Goal: Transaction & Acquisition: Purchase product/service

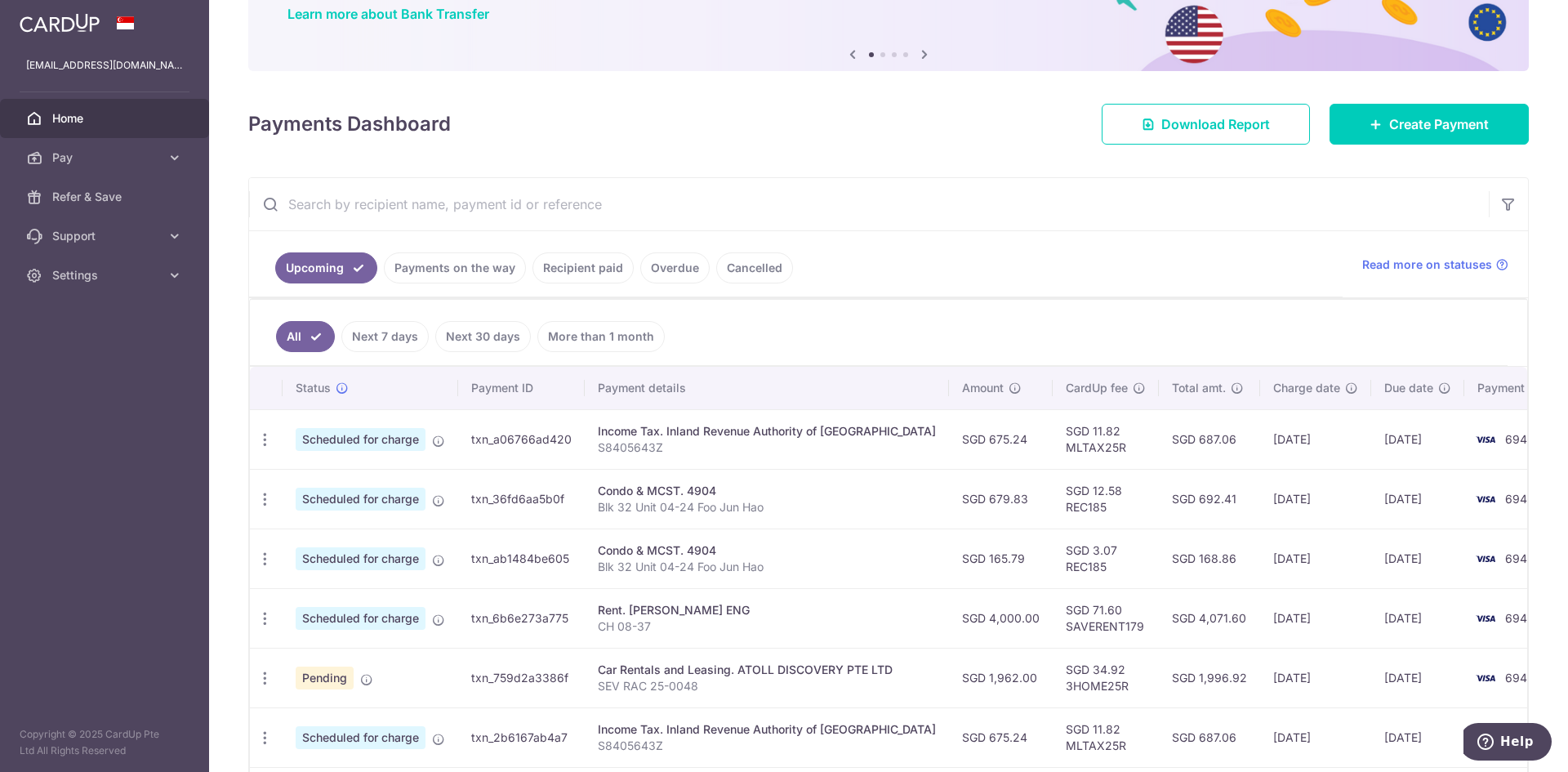
scroll to position [163, 0]
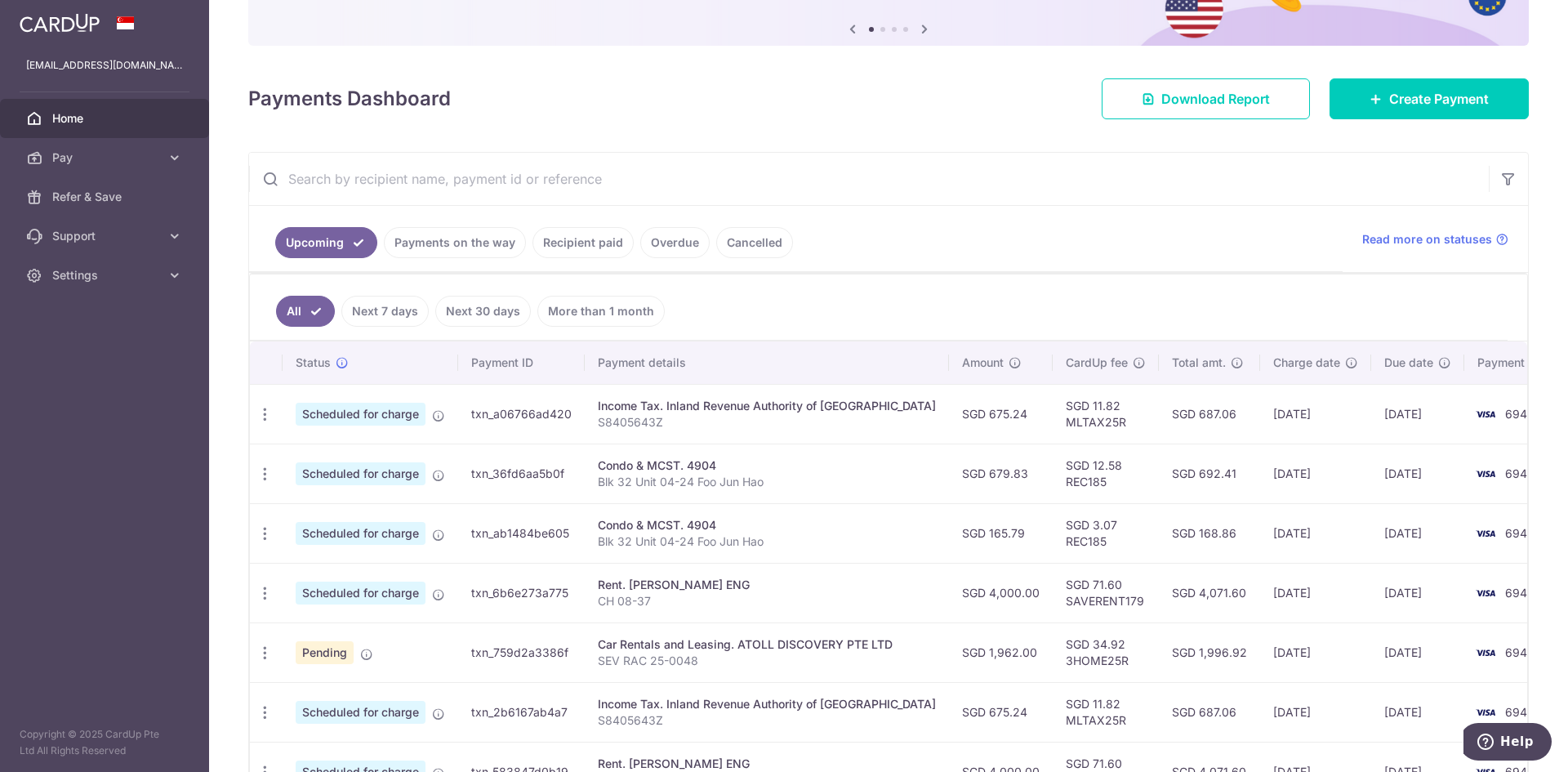
click at [504, 243] on link "Payments on the way" at bounding box center [454, 242] width 142 height 31
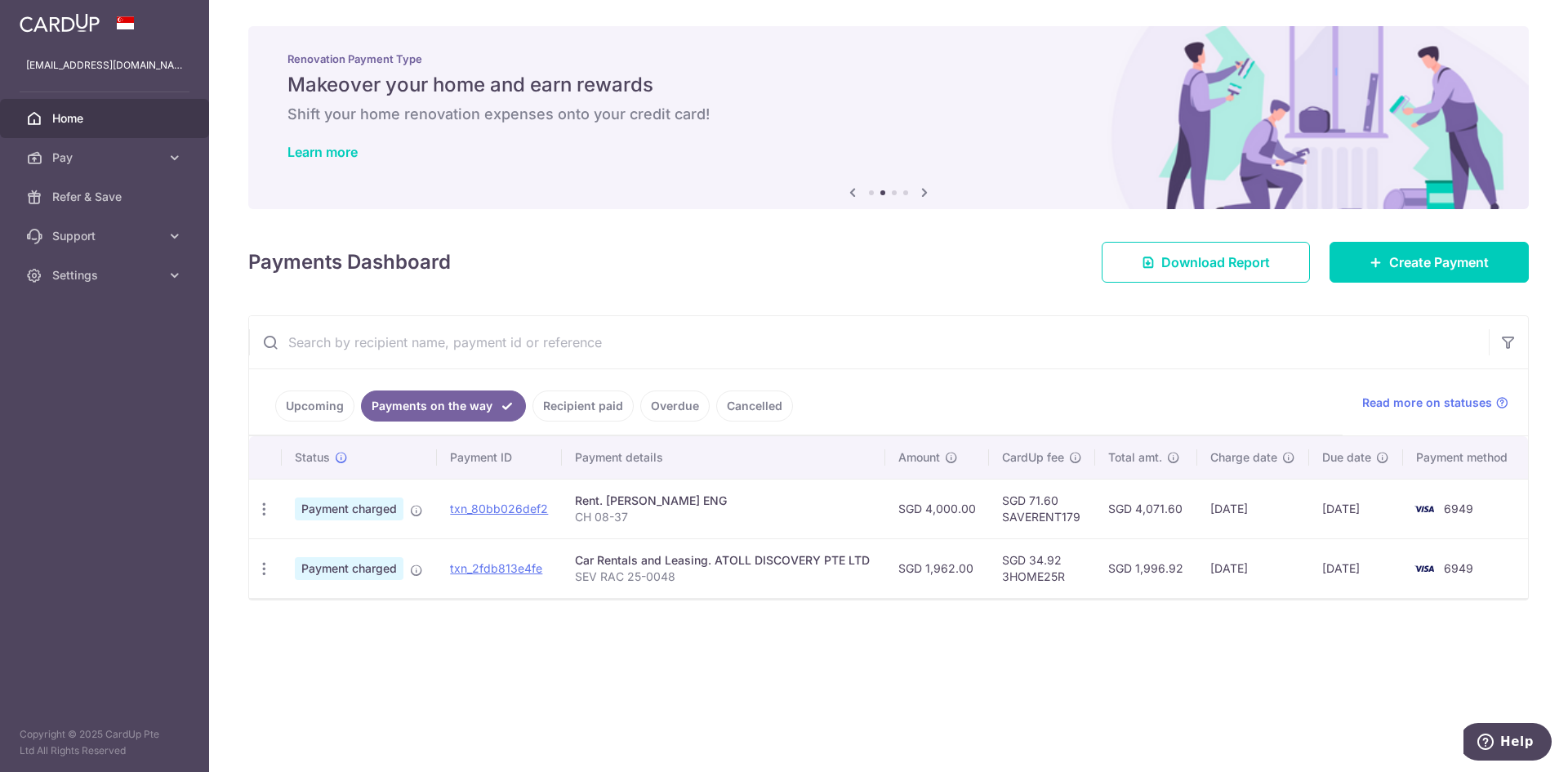
click at [584, 409] on link "Recipient paid" at bounding box center [583, 406] width 101 height 31
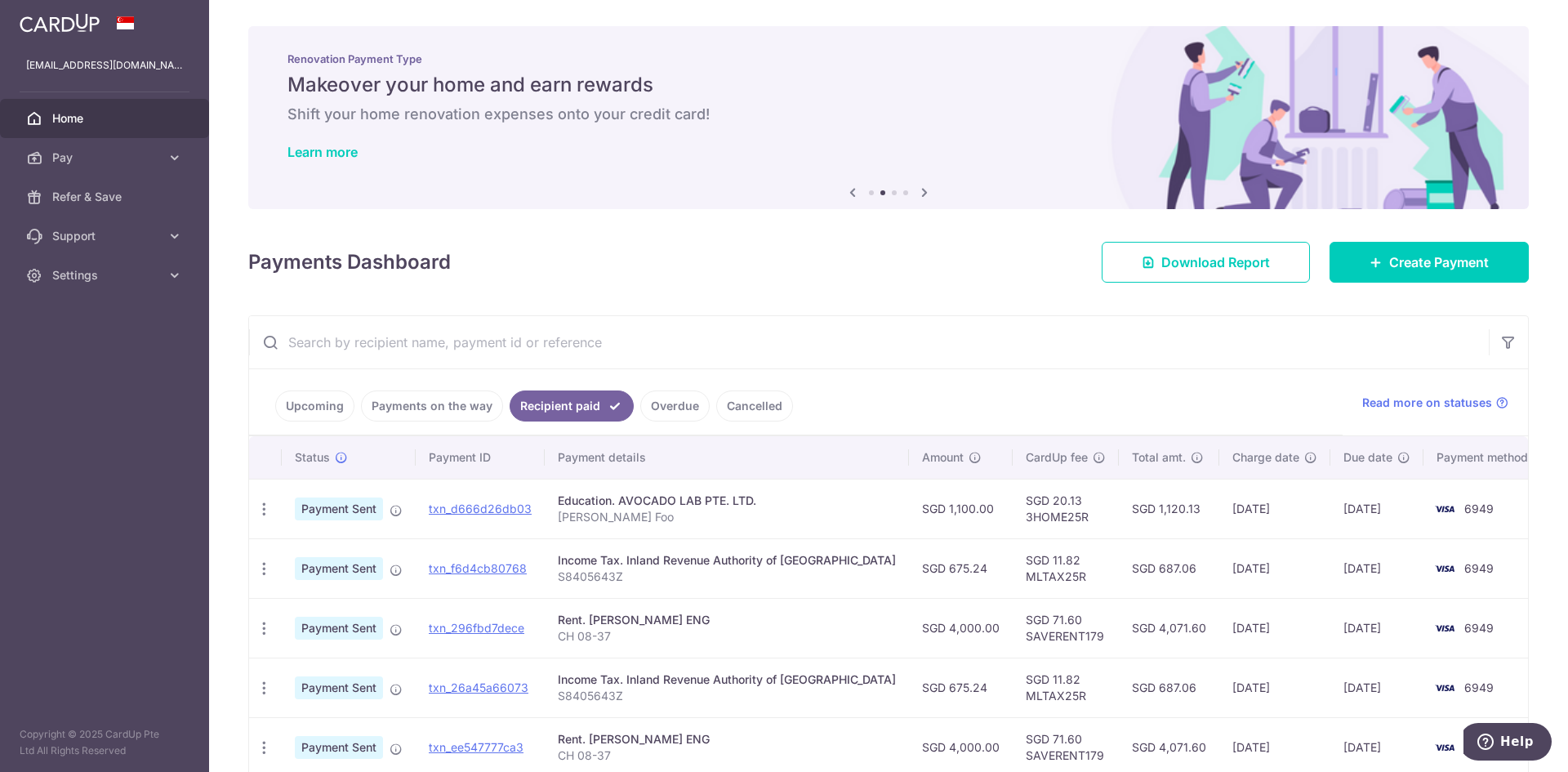
click at [664, 401] on link "Overdue" at bounding box center [675, 406] width 70 height 31
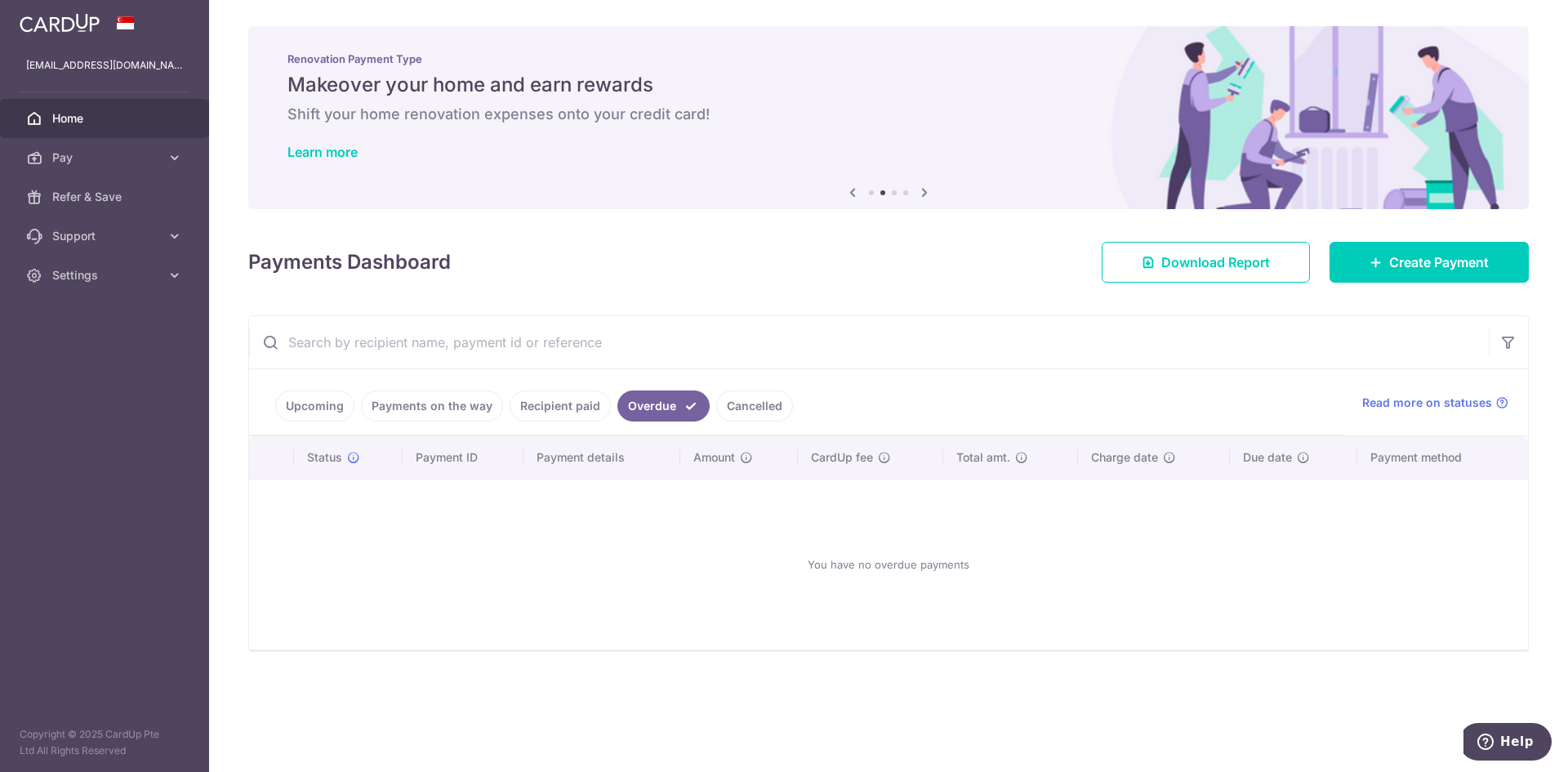
click at [722, 409] on link "Cancelled" at bounding box center [755, 406] width 77 height 31
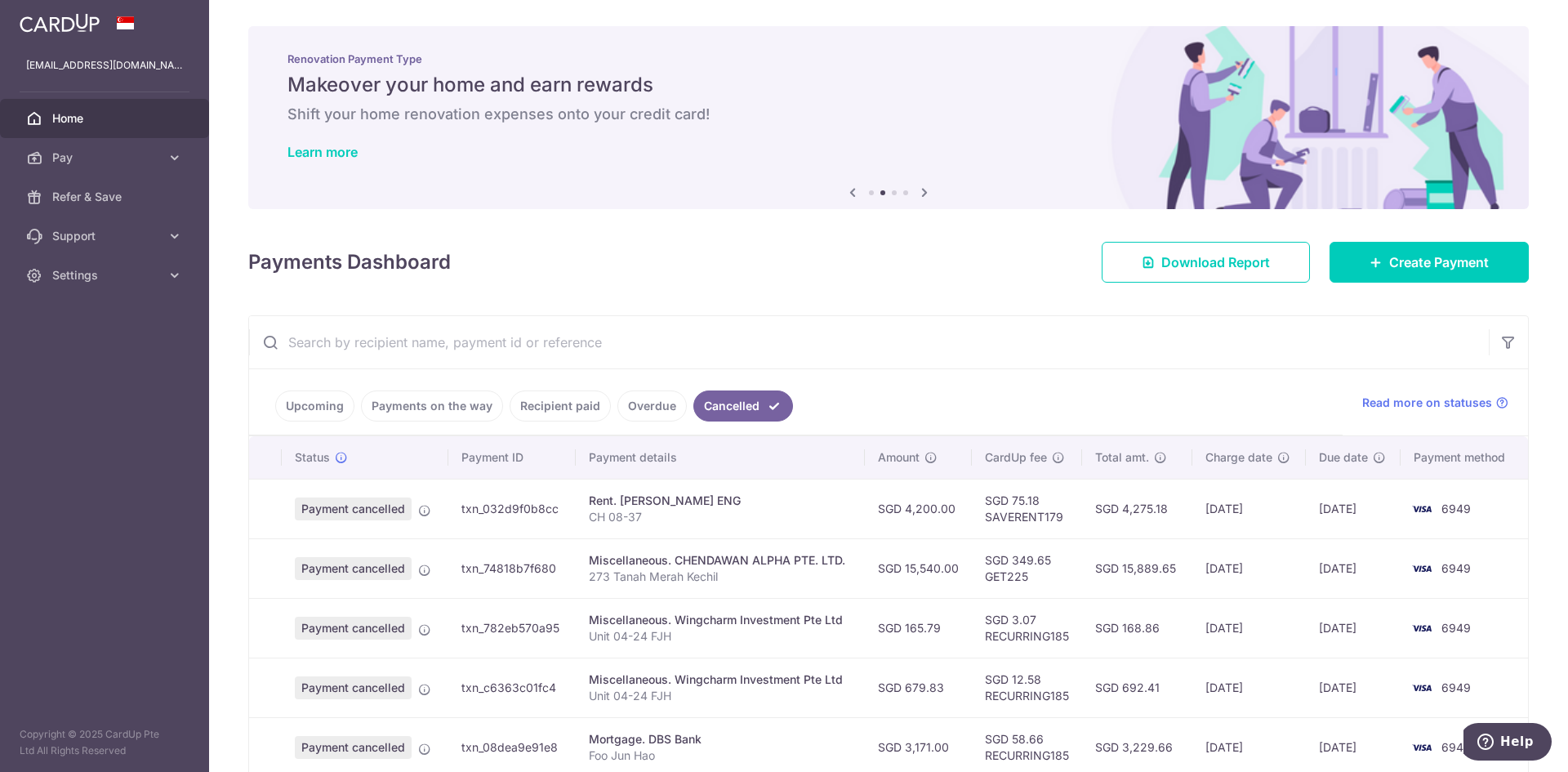
click at [623, 412] on link "Overdue" at bounding box center [652, 406] width 70 height 31
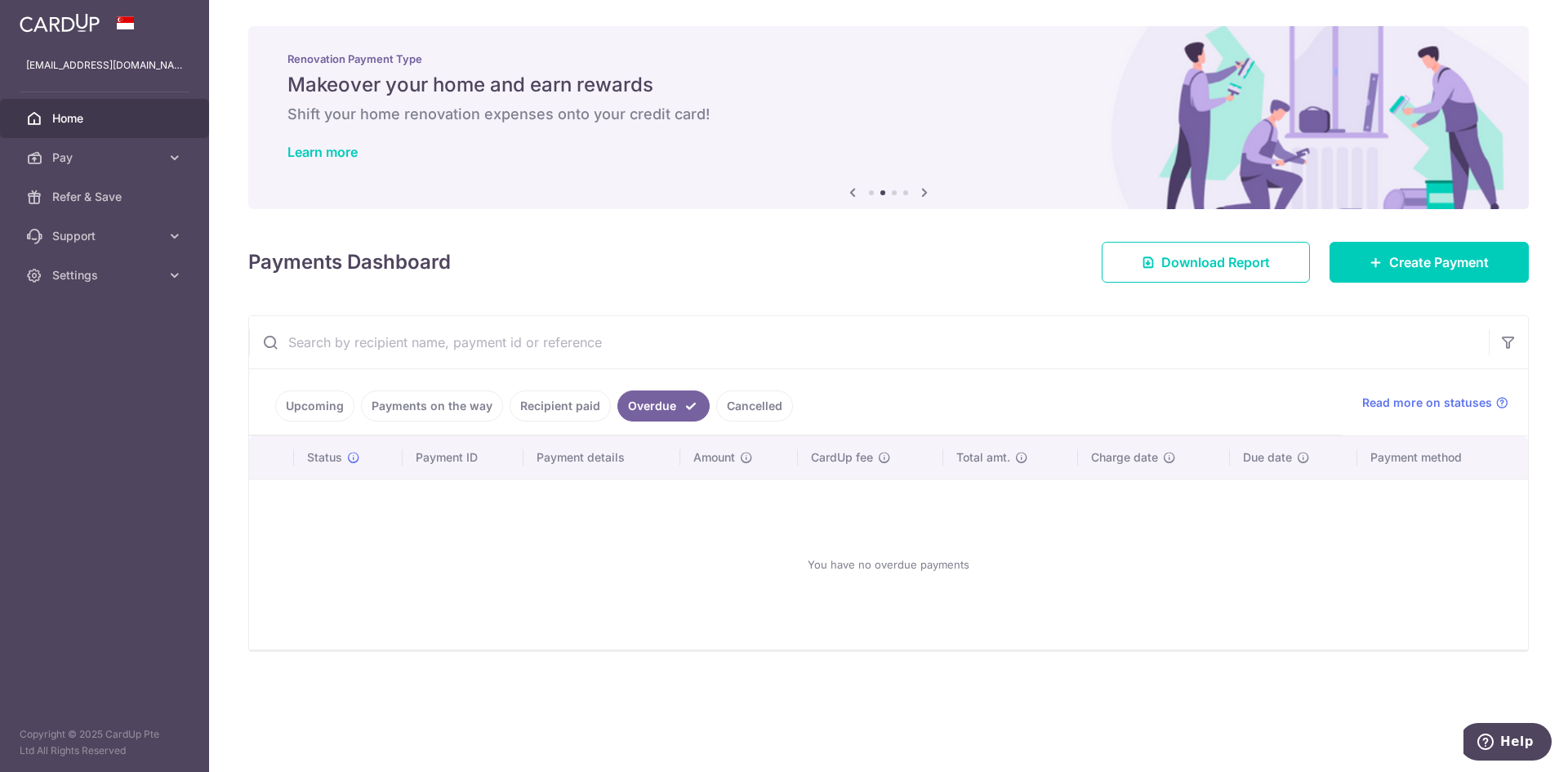
click at [540, 407] on link "Recipient paid" at bounding box center [560, 406] width 101 height 31
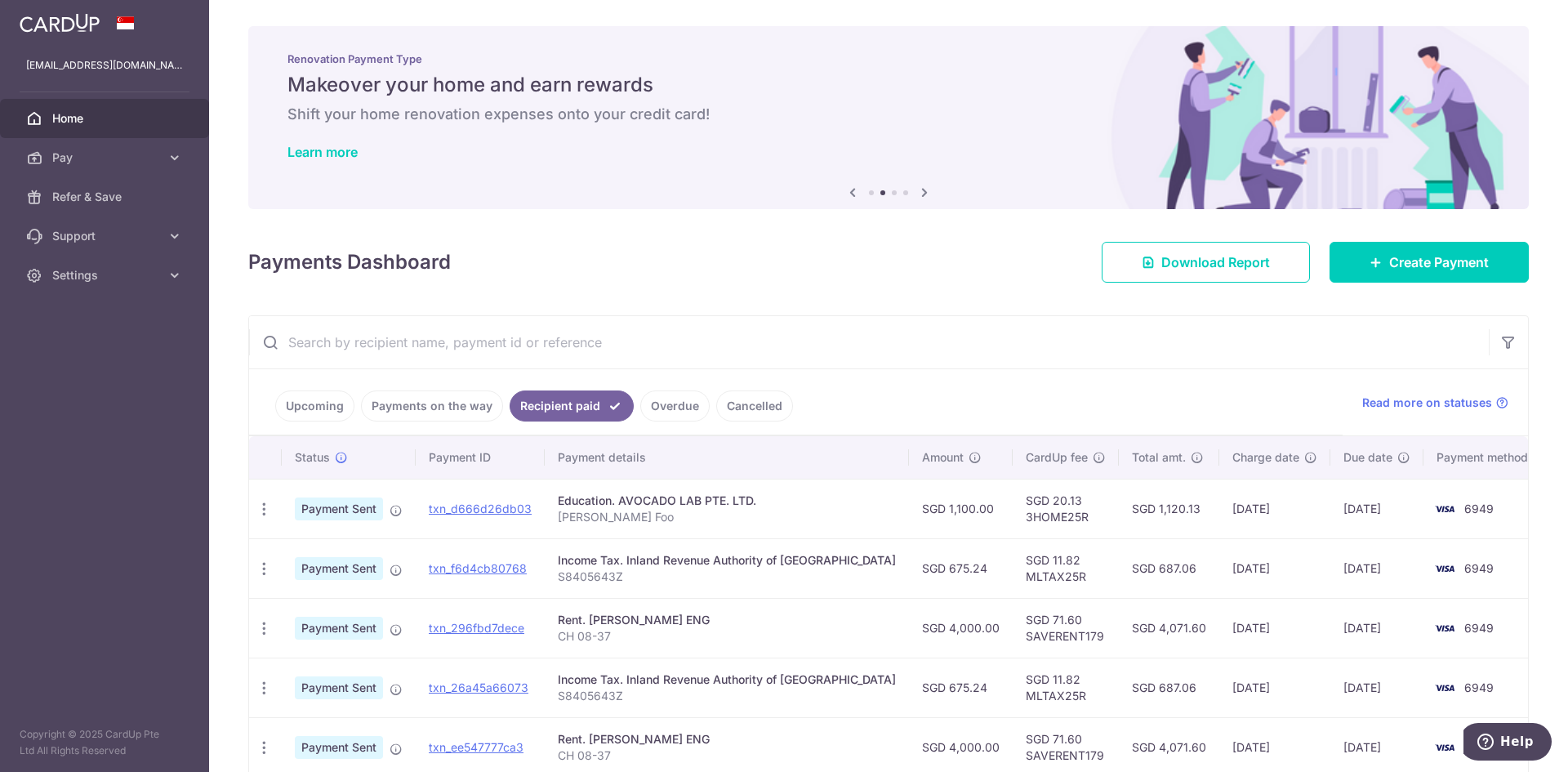
click at [295, 410] on link "Upcoming" at bounding box center [315, 406] width 79 height 31
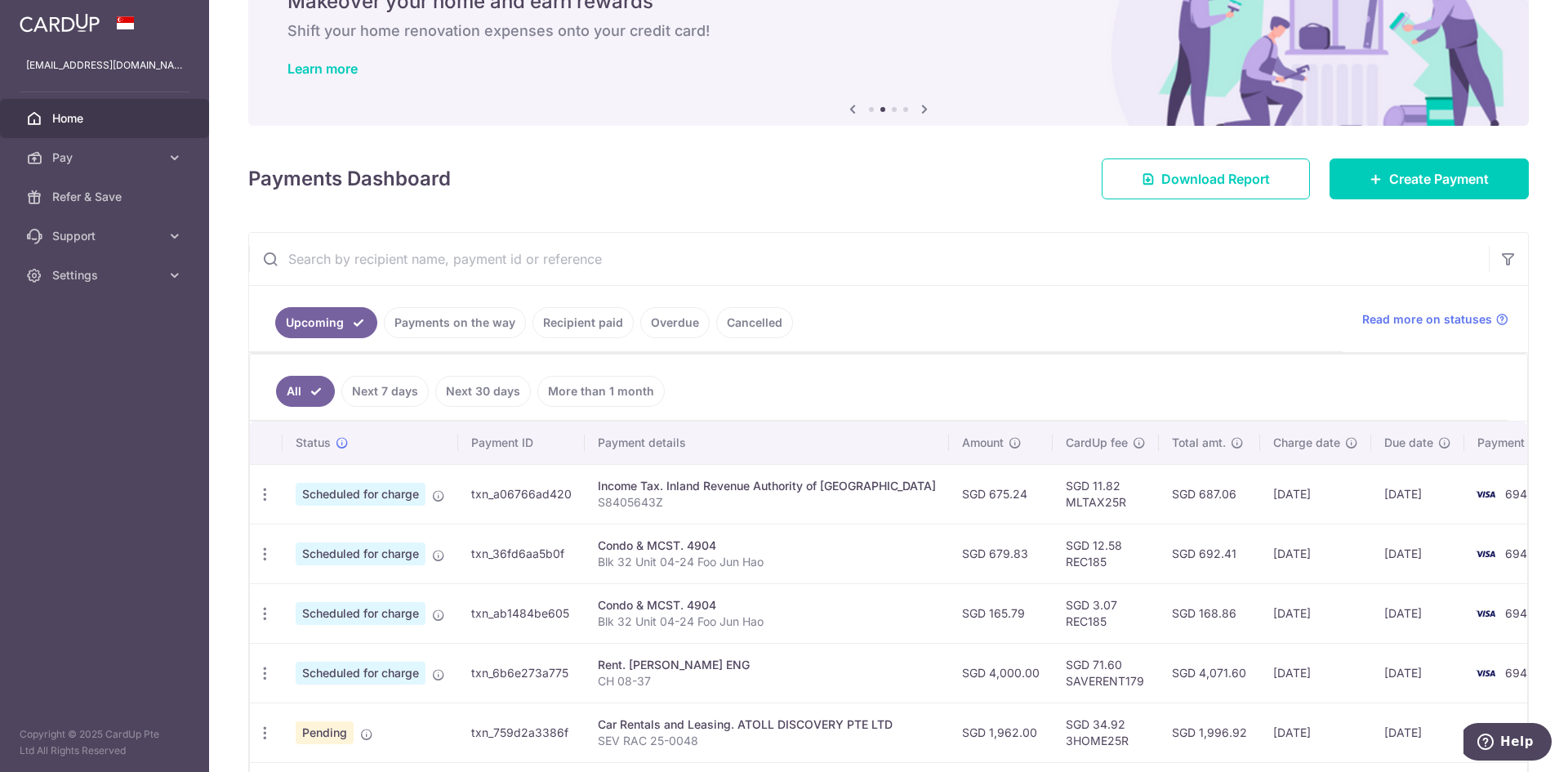
scroll to position [82, 0]
click at [566, 252] on input "text" at bounding box center [868, 260] width 1240 height 52
click at [590, 318] on link "Recipient paid" at bounding box center [583, 324] width 101 height 31
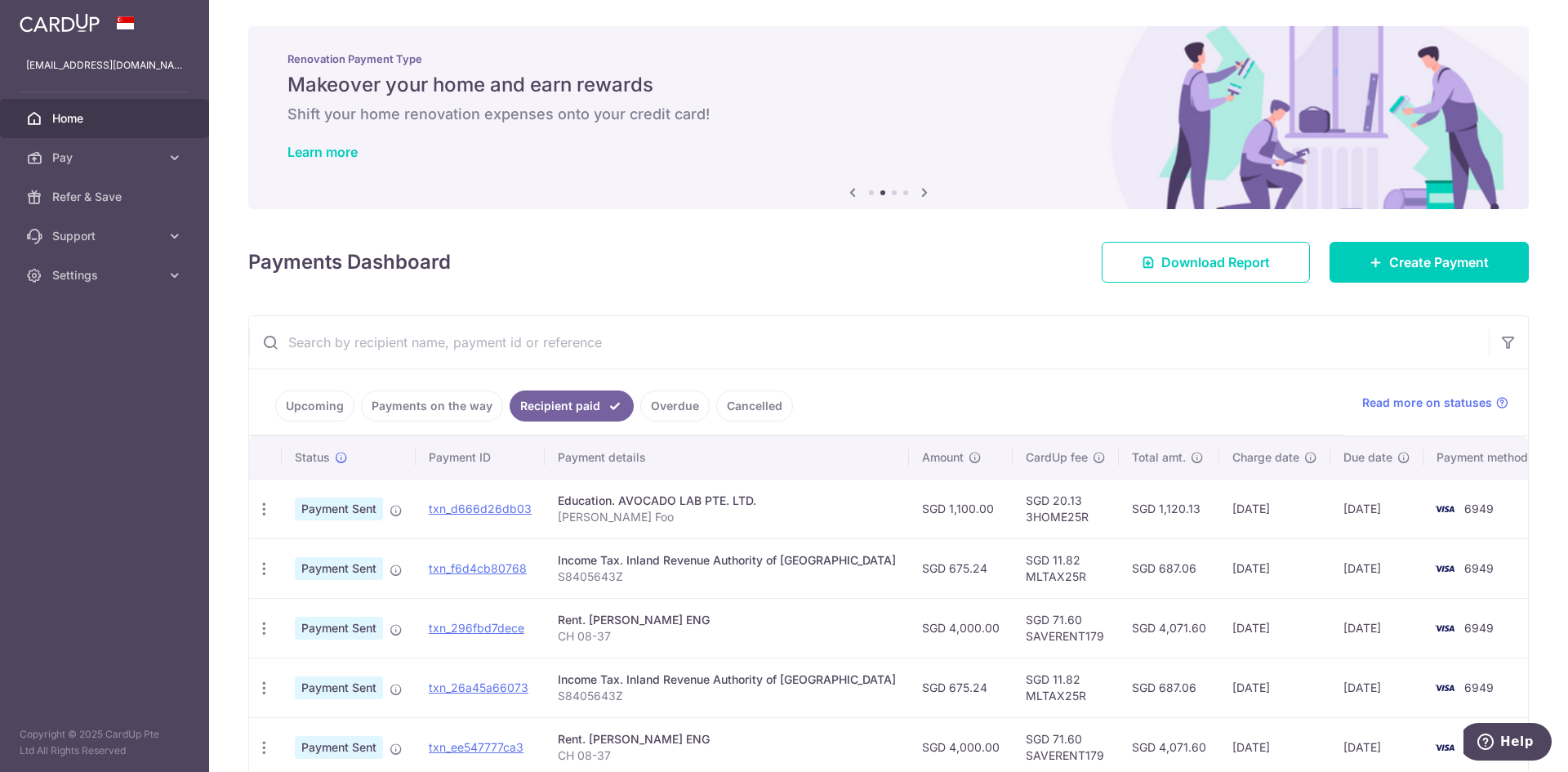
click at [573, 347] on input "text" at bounding box center [868, 341] width 1240 height 52
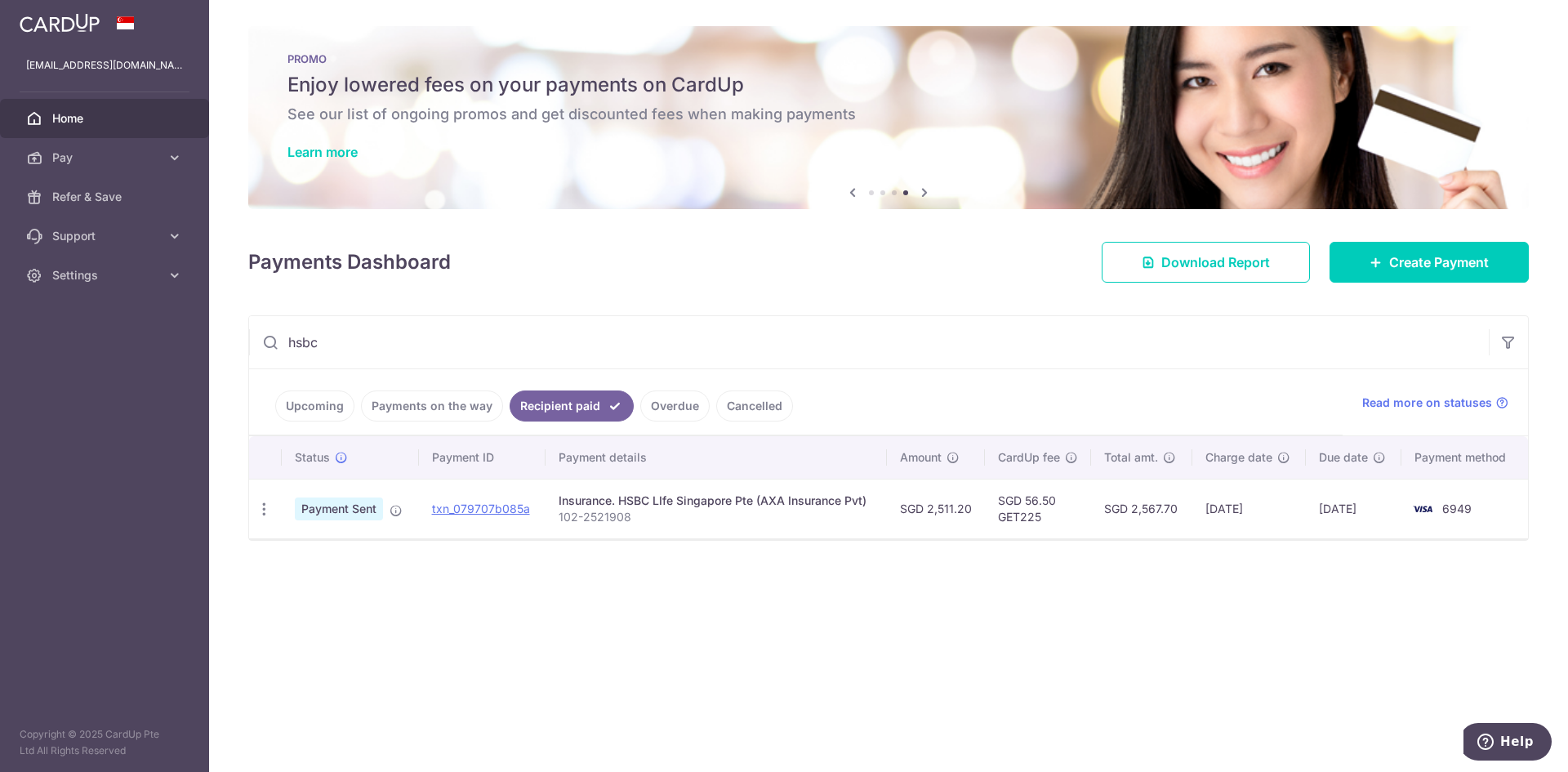
type input "hsbc"
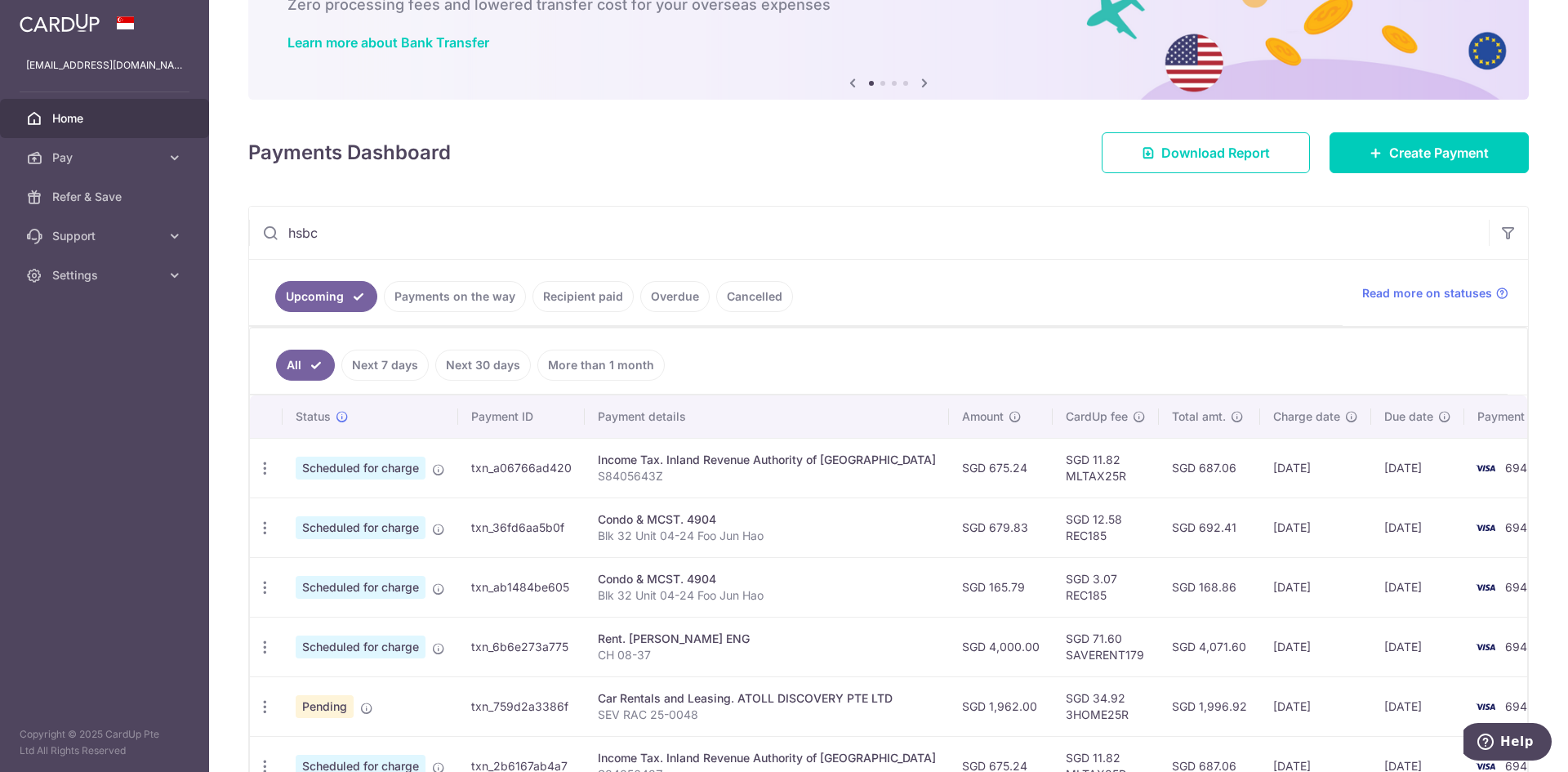
scroll to position [101, 0]
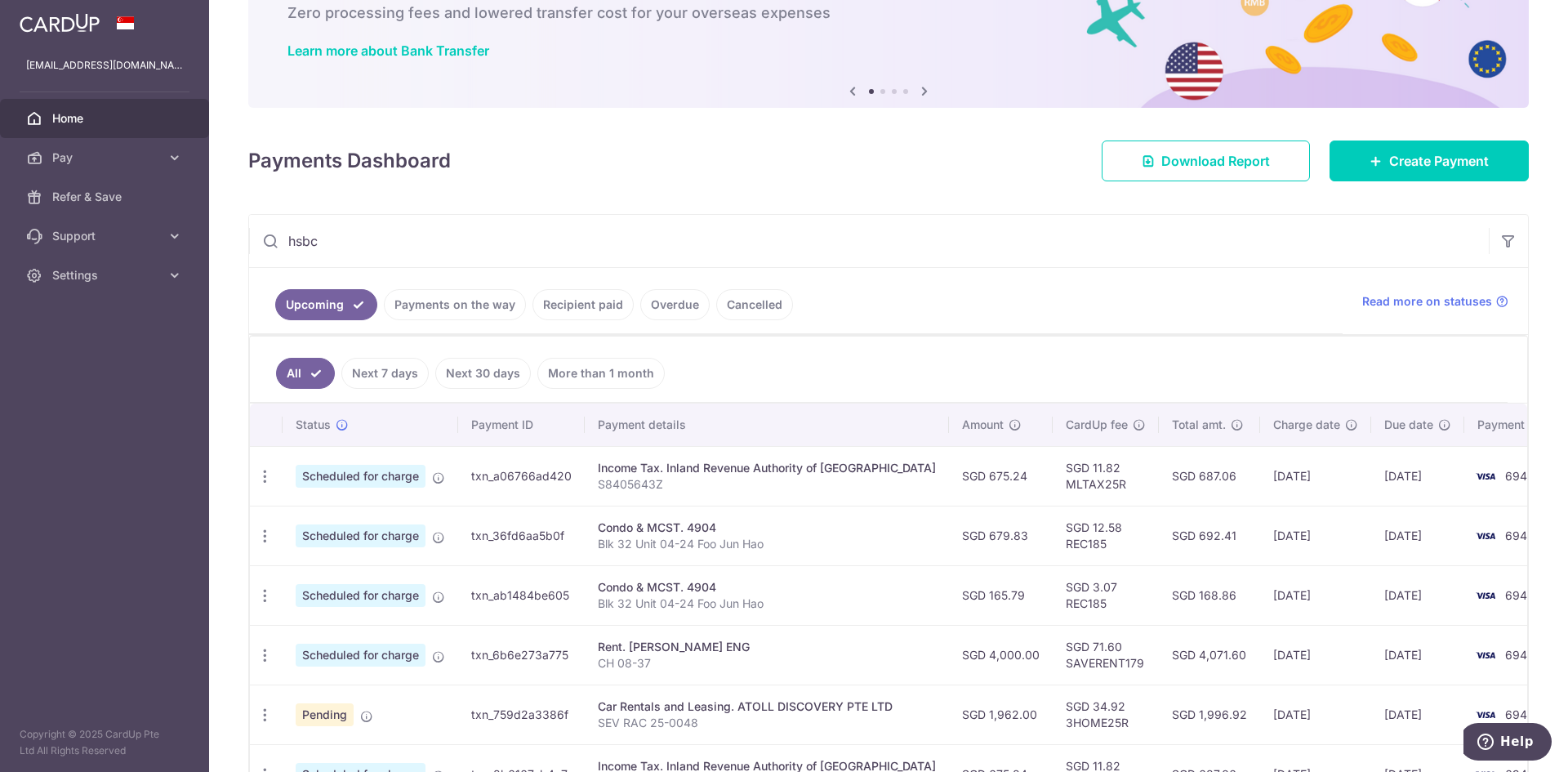
drag, startPoint x: 1399, startPoint y: 63, endPoint x: 1413, endPoint y: 116, distance: 54.8
click at [1400, 68] on div "NEW Pay internationally via Bank Transfer at $0 fees Zero processing fees and l…" at bounding box center [889, 6] width 1281 height 163
click at [1412, 151] on span "Create Payment" at bounding box center [1439, 161] width 100 height 19
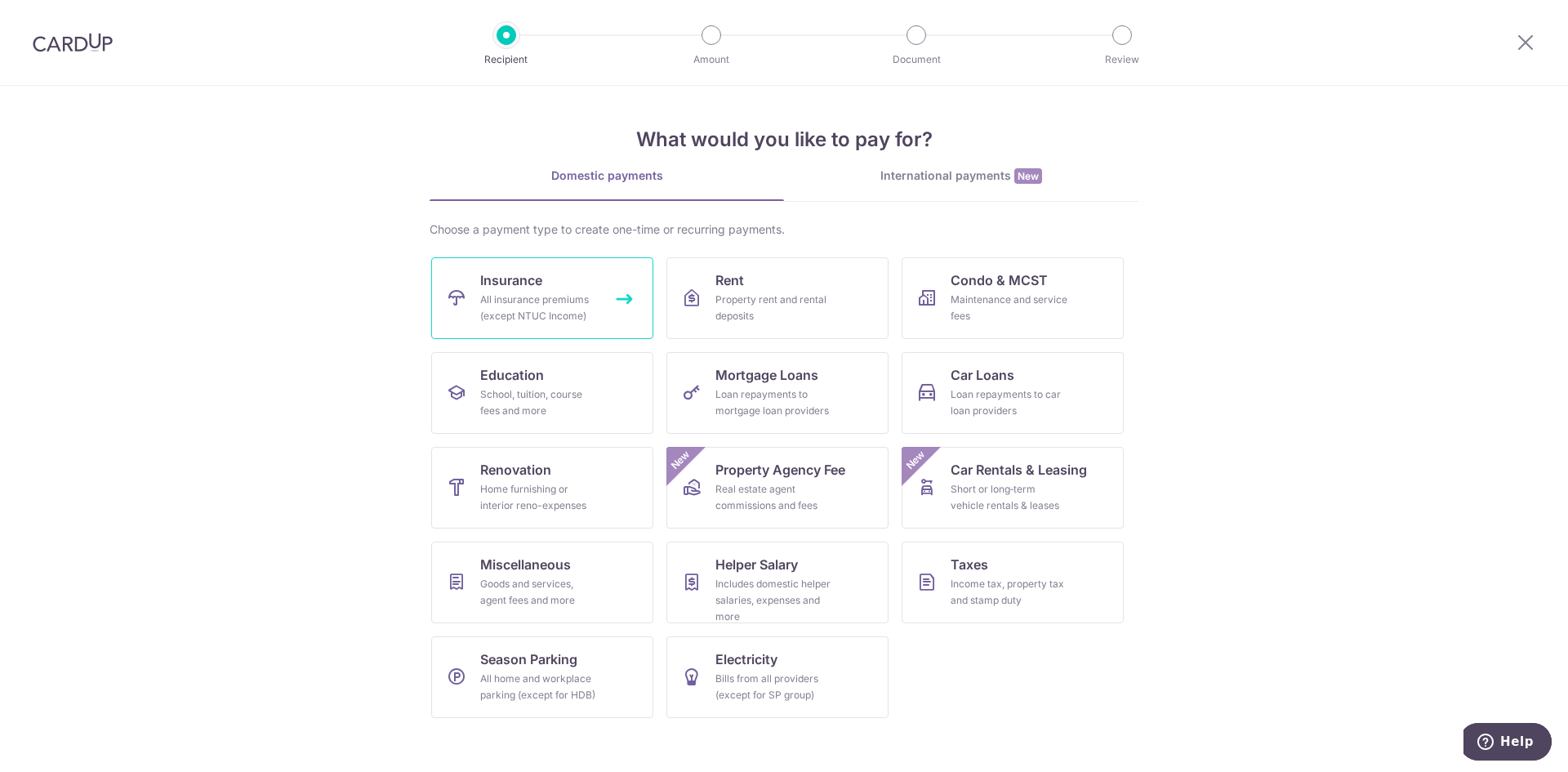
click at [539, 289] on span "Insurance" at bounding box center [511, 280] width 62 height 19
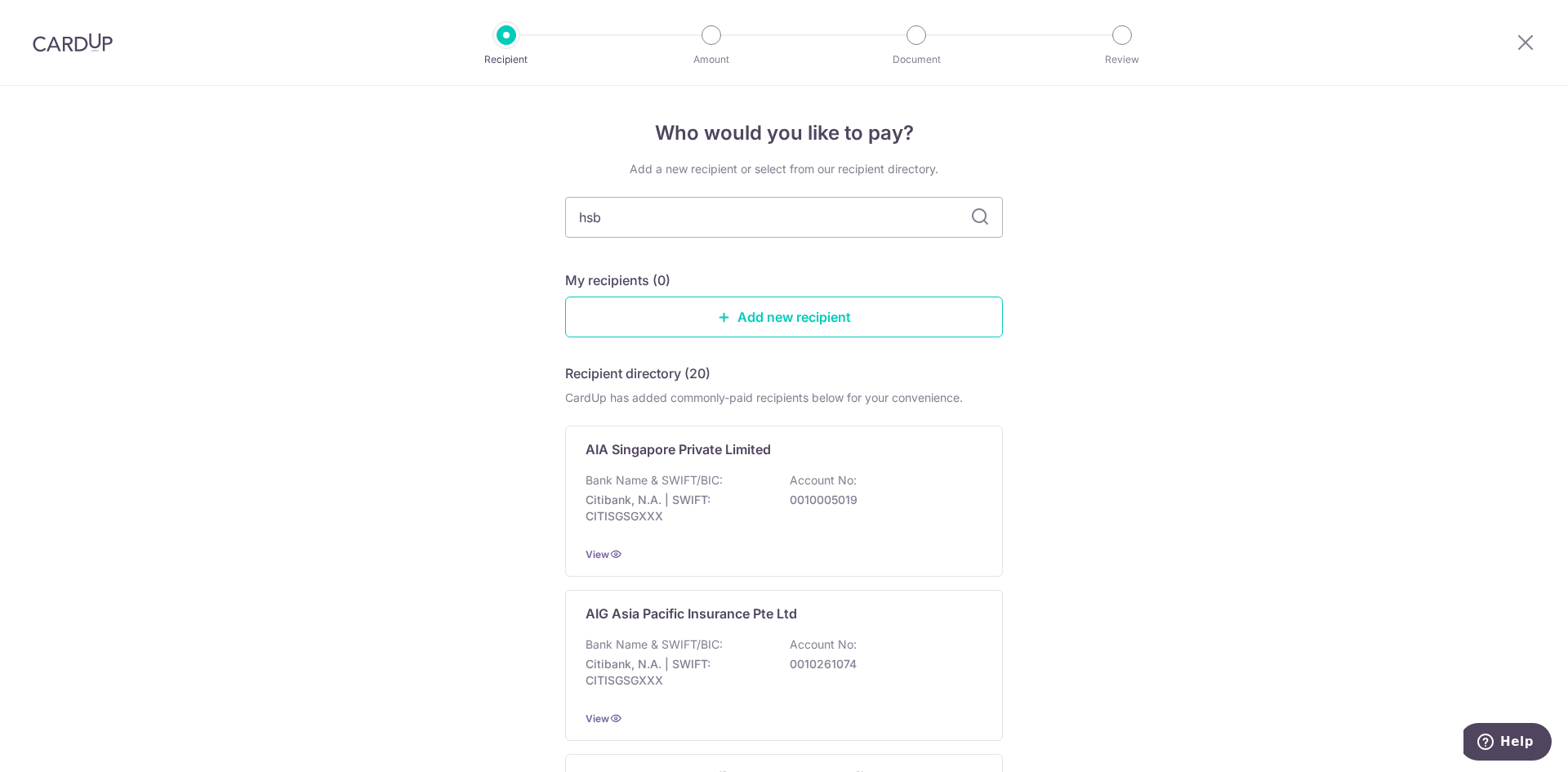
type input "hsbc"
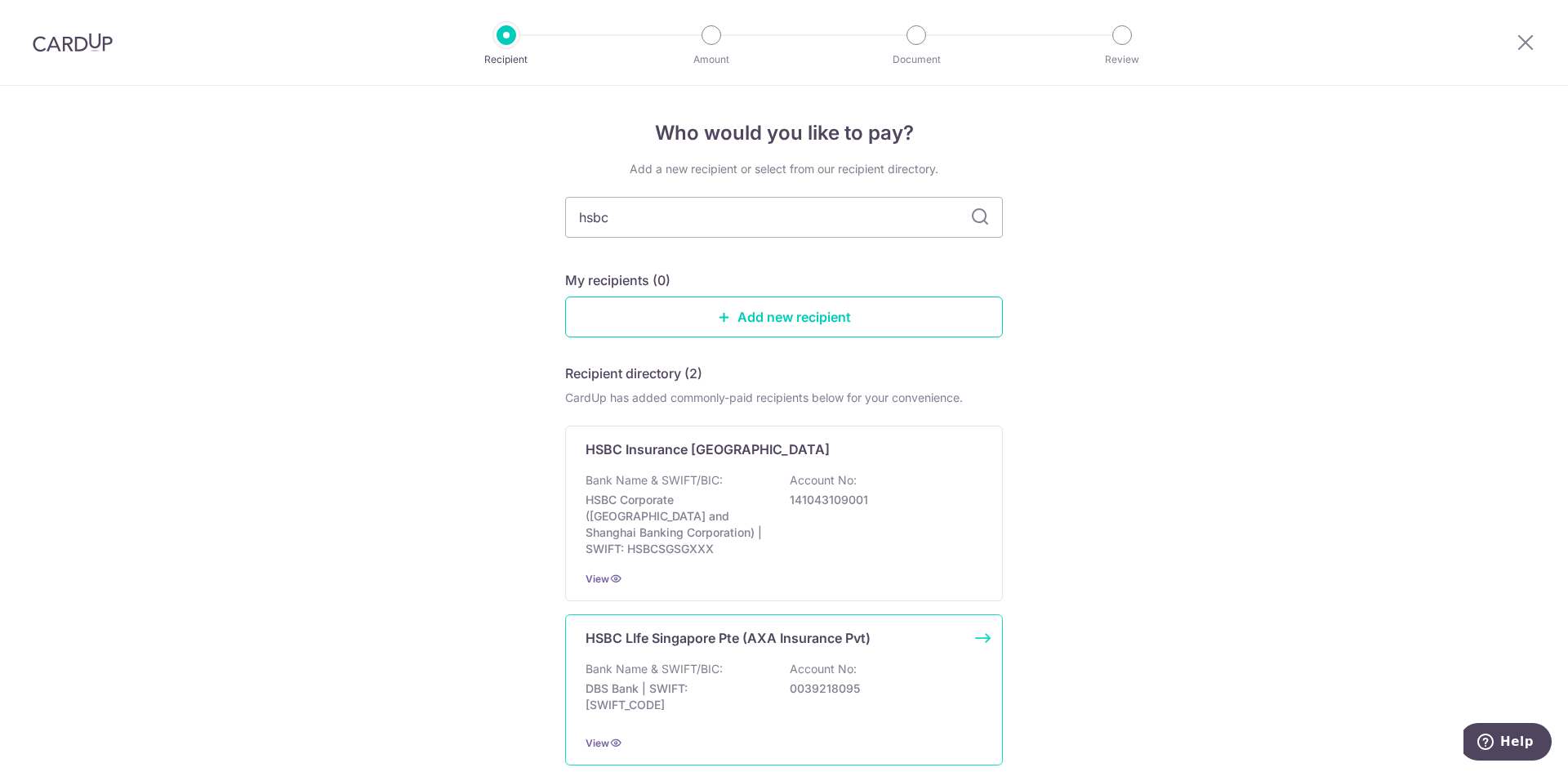
click at [782, 661] on div "Bank Name & SWIFT/BIC: DBS Bank | SWIFT: DBSSSGSGXXX Account No: 0039218095" at bounding box center [784, 691] width 397 height 61
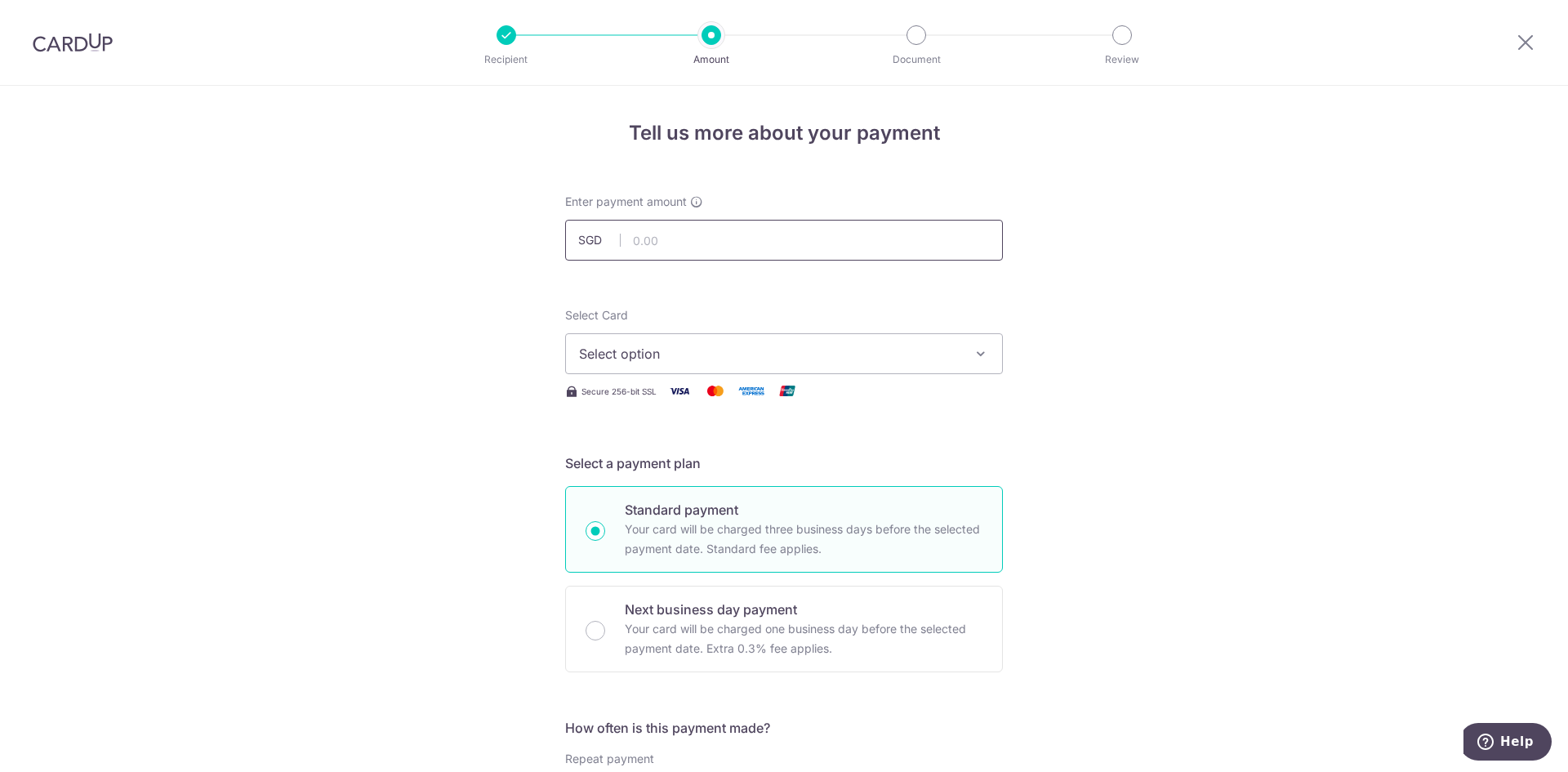
click at [721, 239] on input "text" at bounding box center [784, 240] width 438 height 41
click at [784, 243] on input "text" at bounding box center [784, 240] width 438 height 41
type input "2,511.20"
click at [772, 350] on span "Select option" at bounding box center [769, 353] width 381 height 19
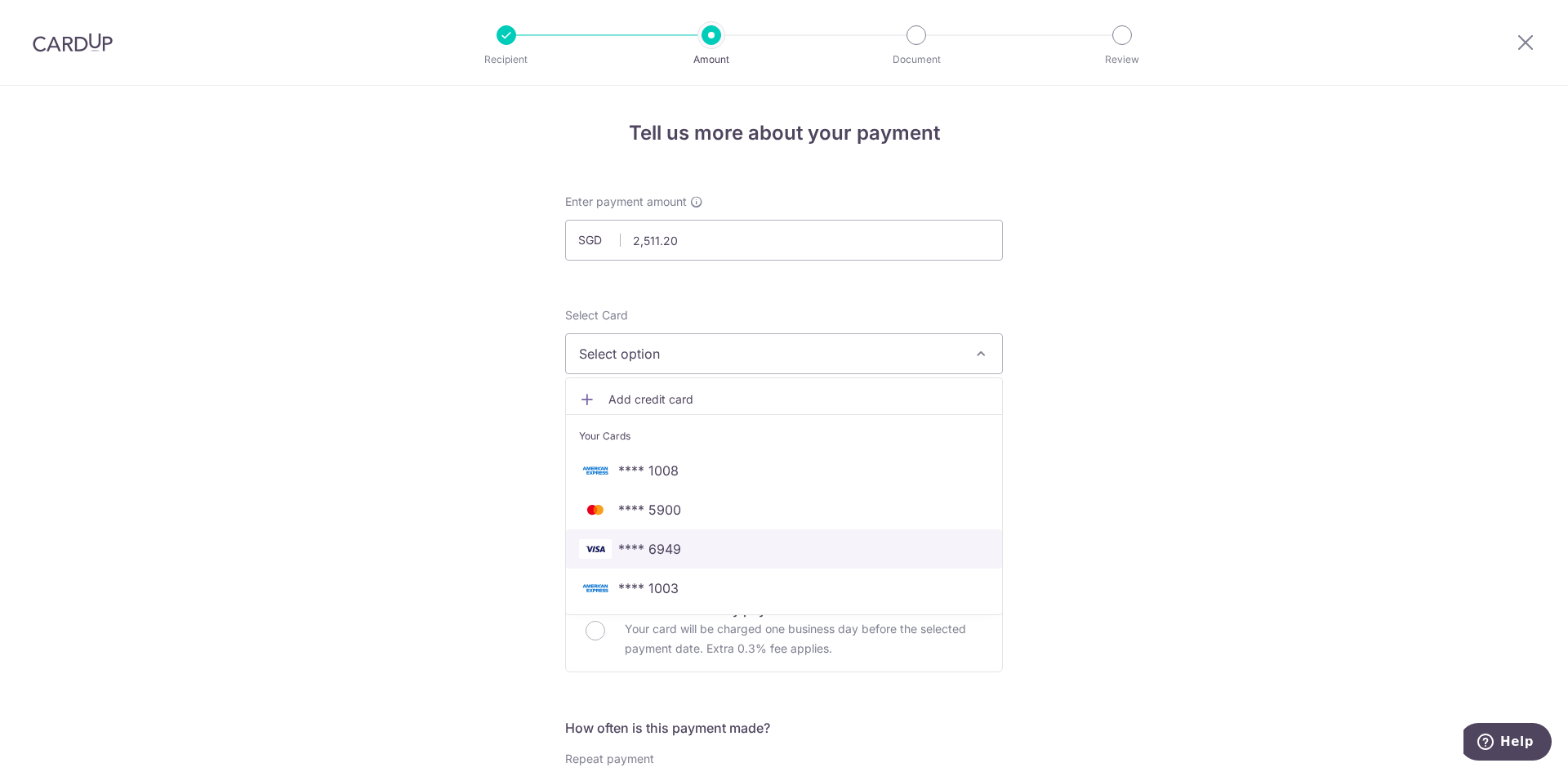
click at [751, 547] on span "**** 6949" at bounding box center [784, 548] width 410 height 19
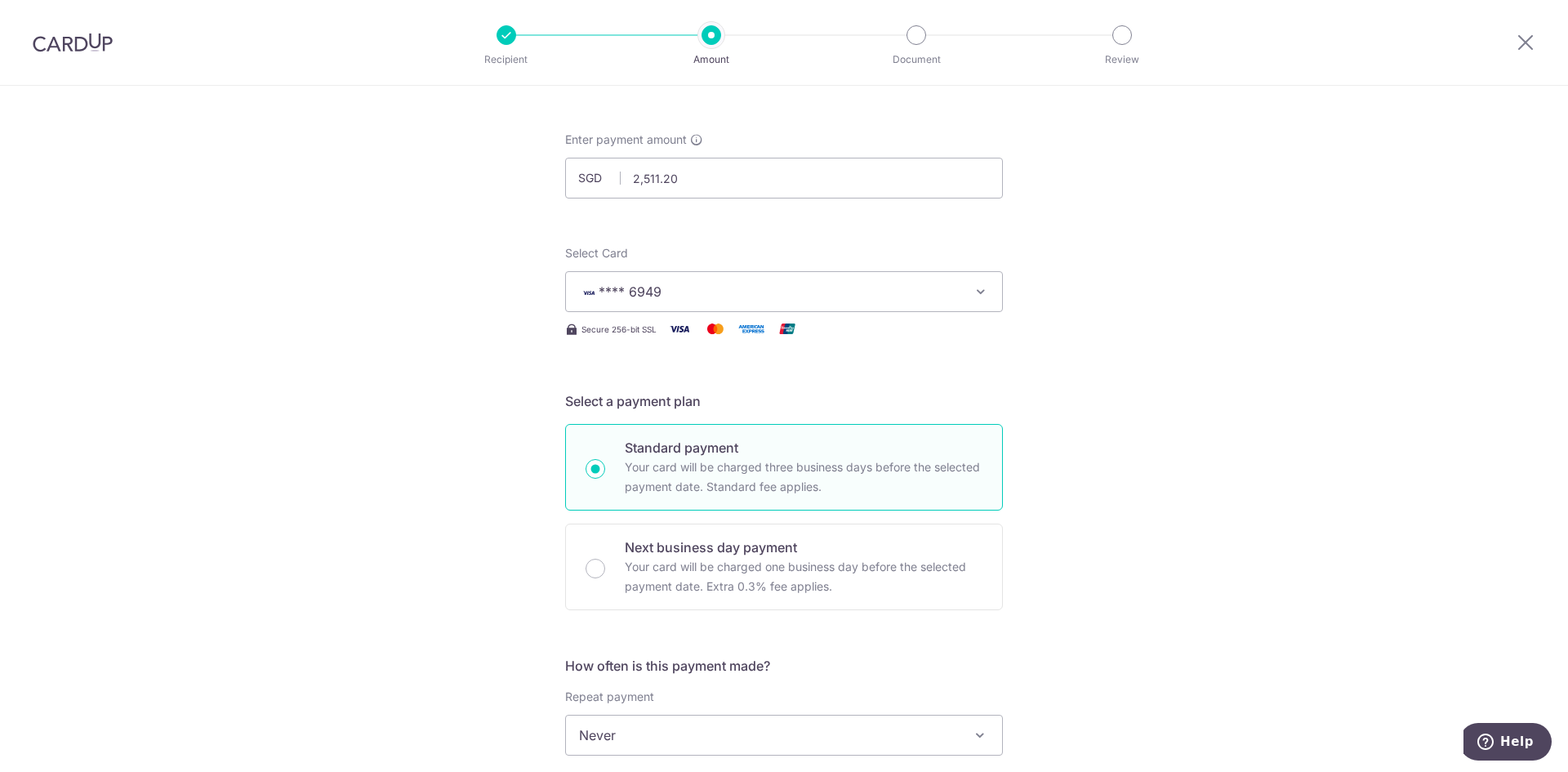
scroll to position [245, 0]
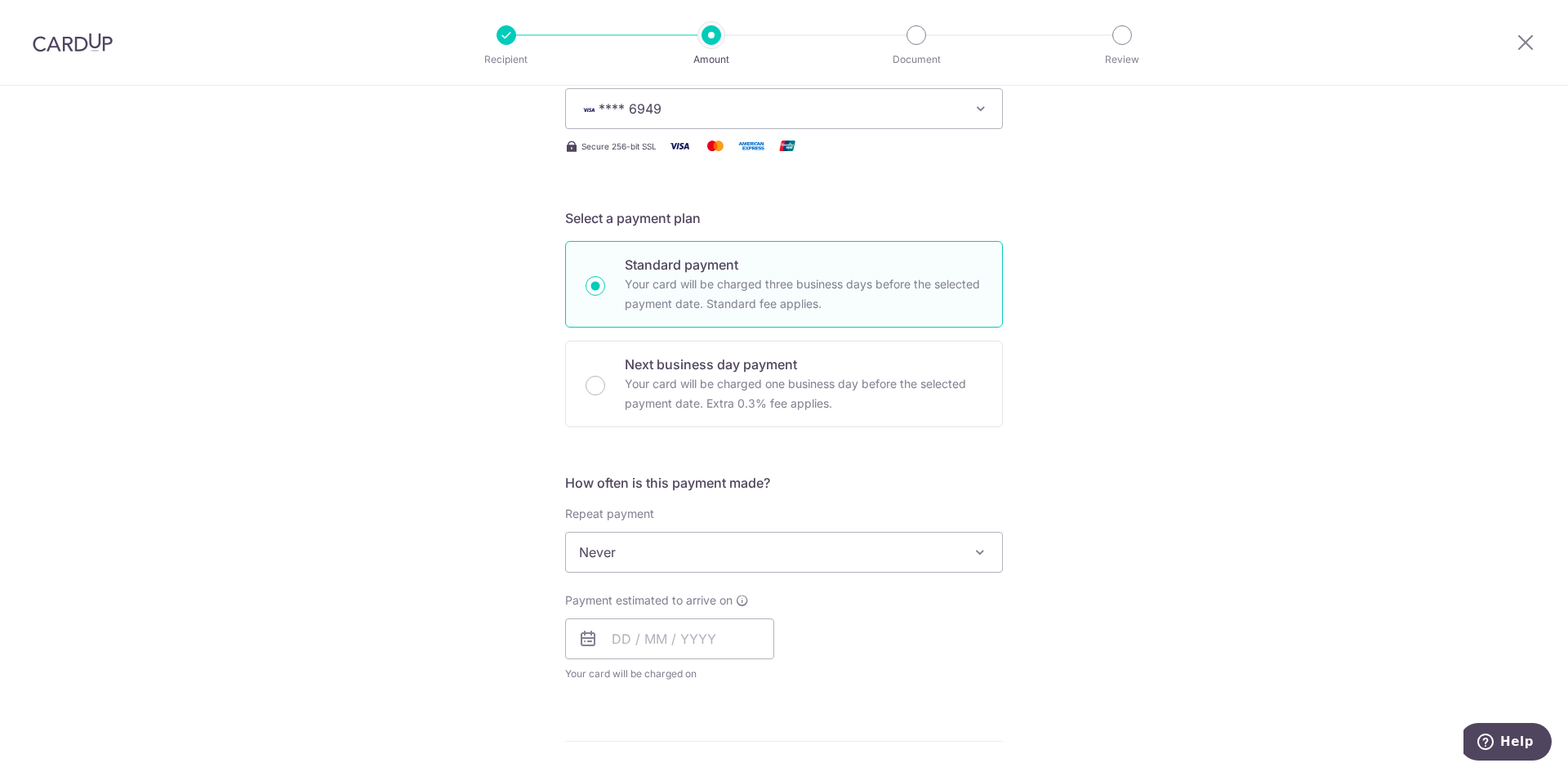
click at [741, 562] on span "Never" at bounding box center [784, 552] width 436 height 39
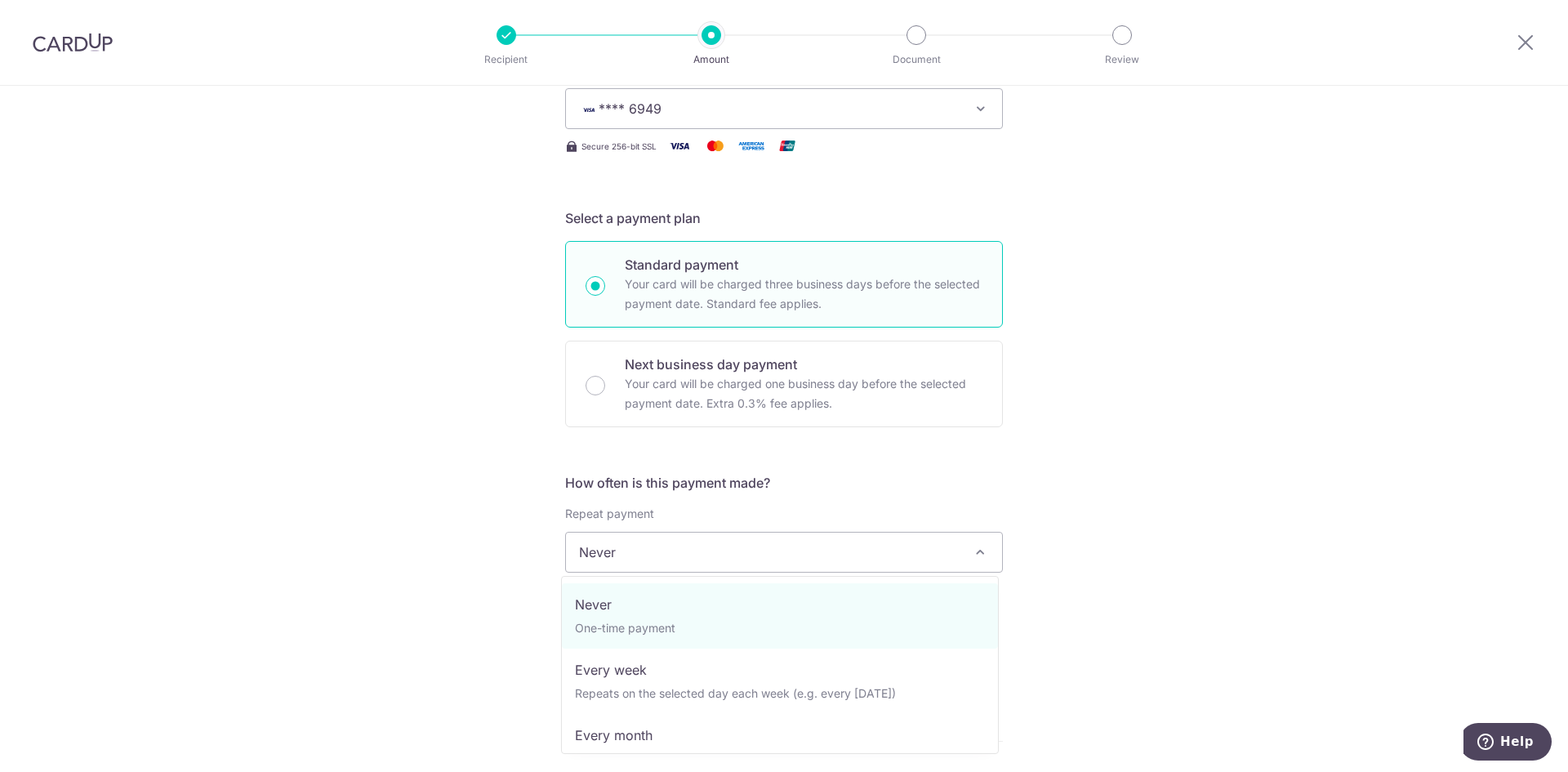
click at [741, 563] on span "Never" at bounding box center [784, 552] width 436 height 39
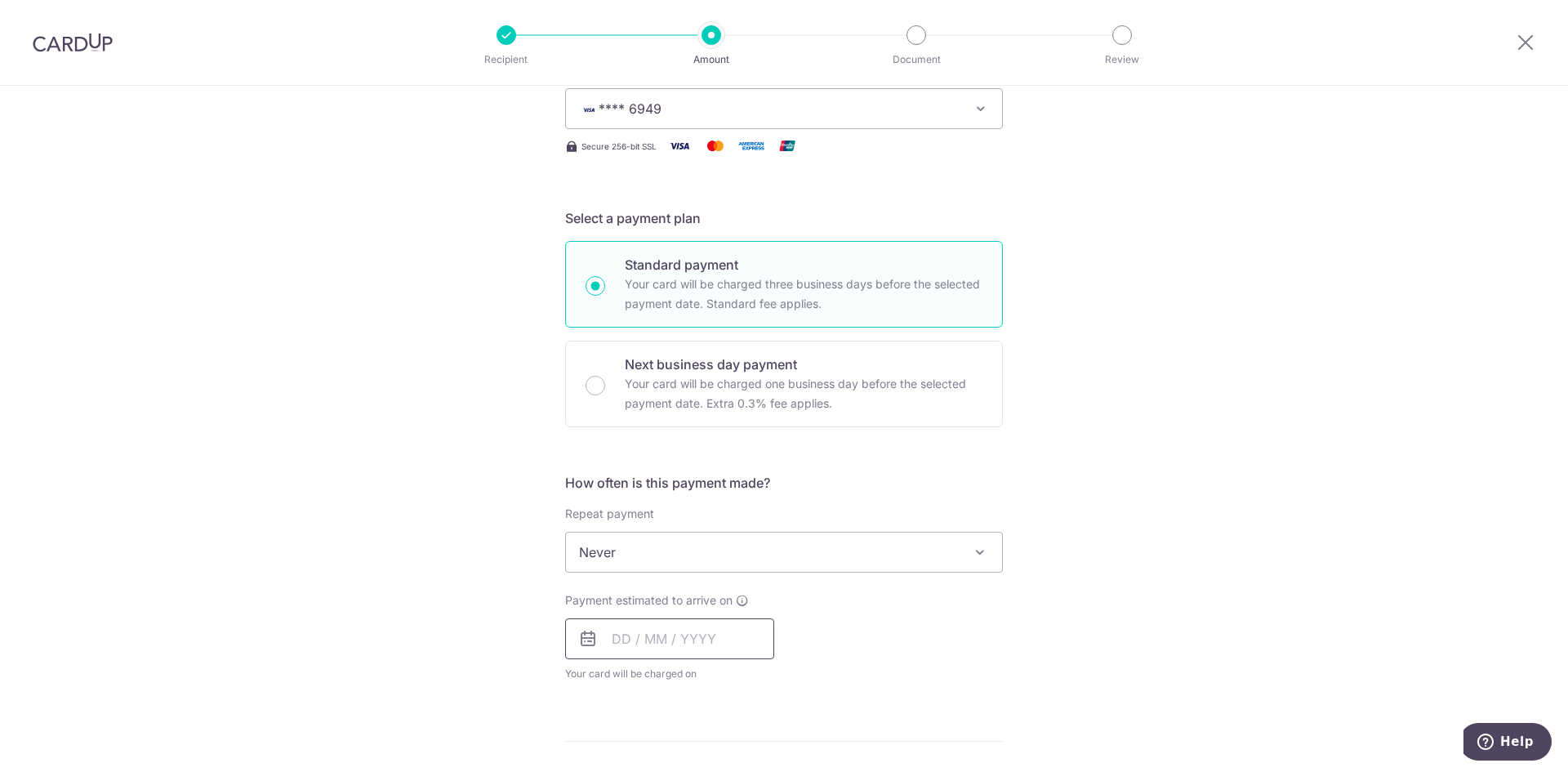
click at [679, 634] on input "text" at bounding box center [670, 639] width 209 height 41
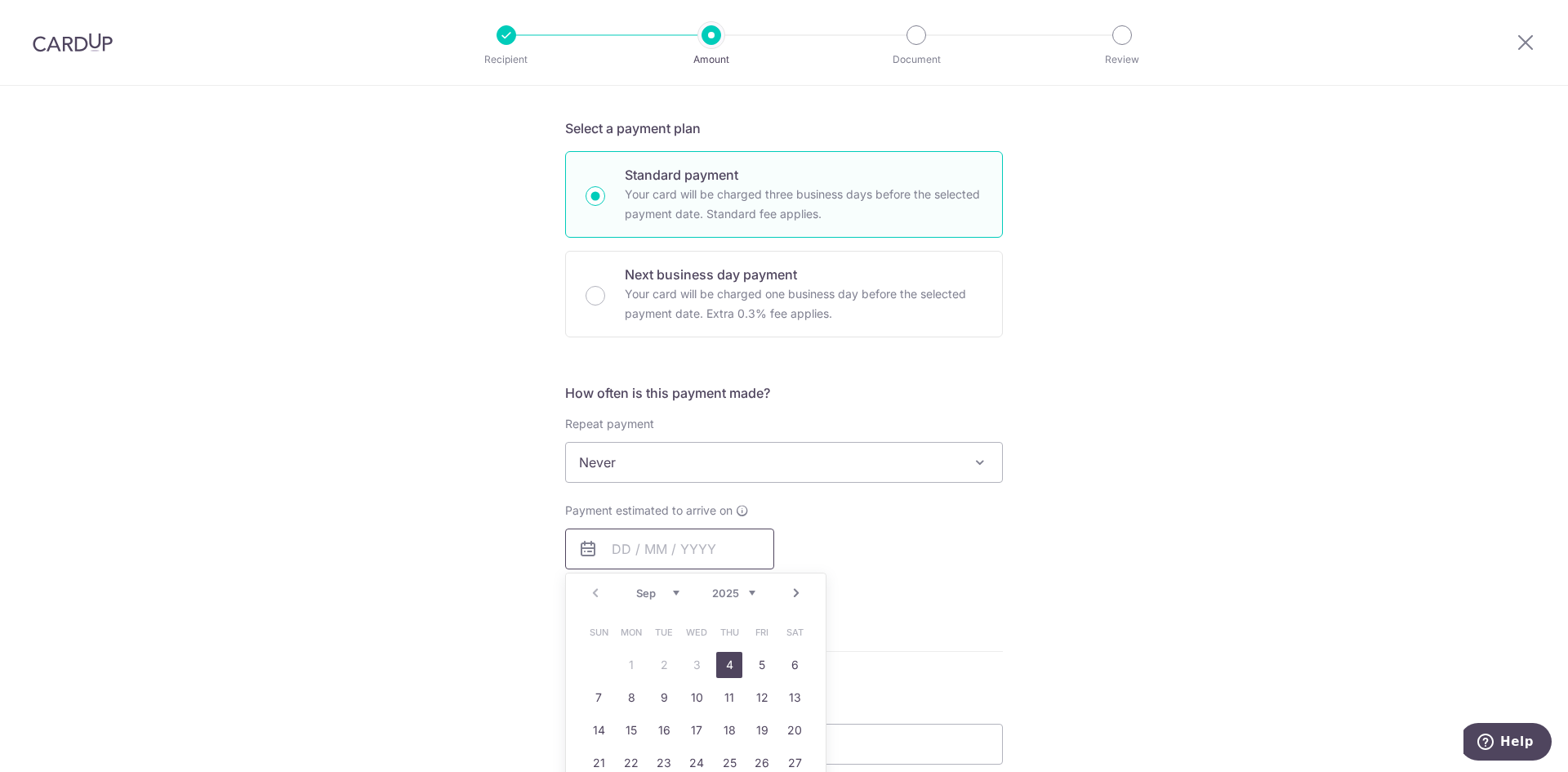
scroll to position [490, 0]
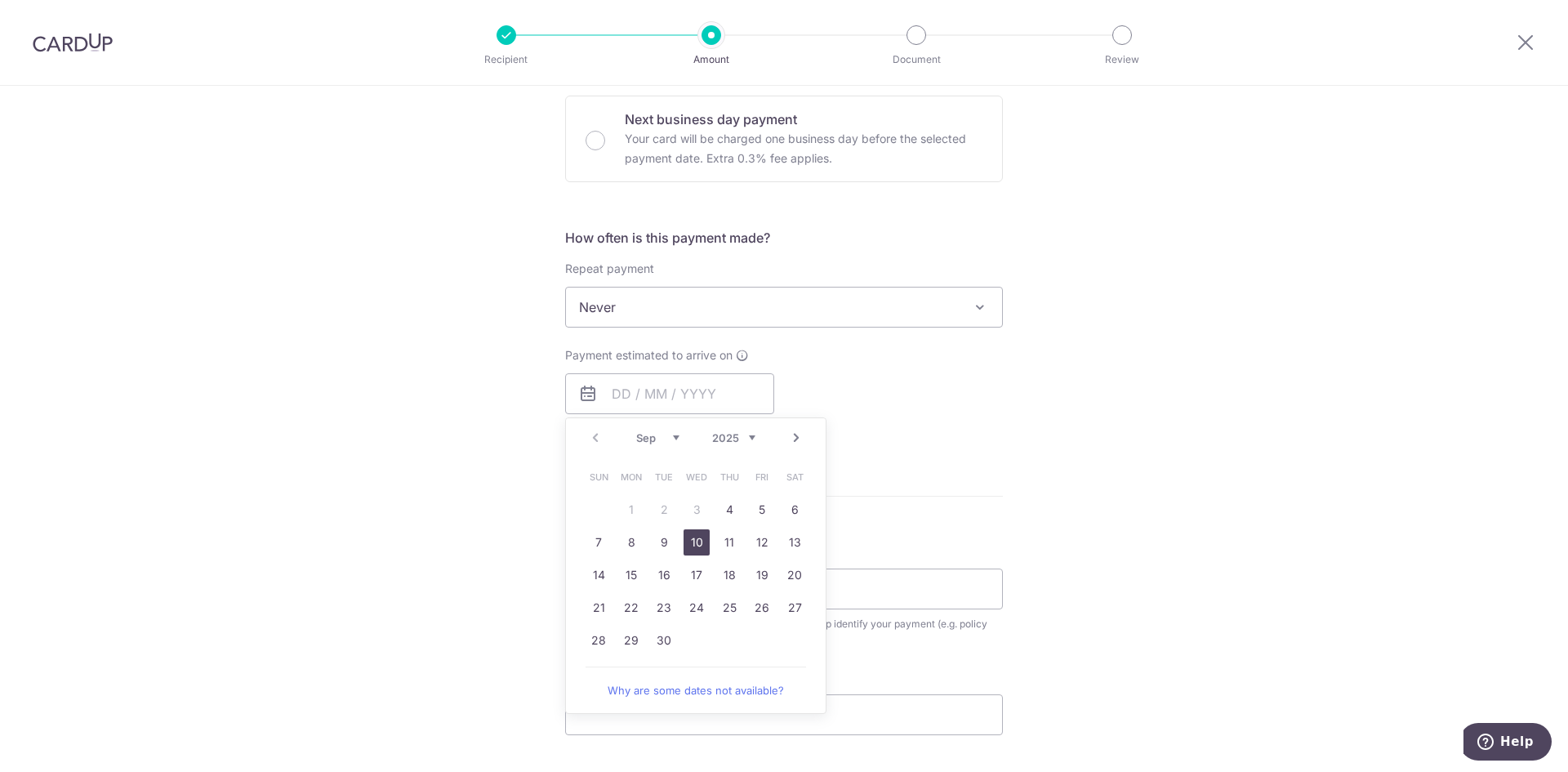
click at [700, 553] on link "10" at bounding box center [696, 543] width 26 height 26
type input "10/09/2025"
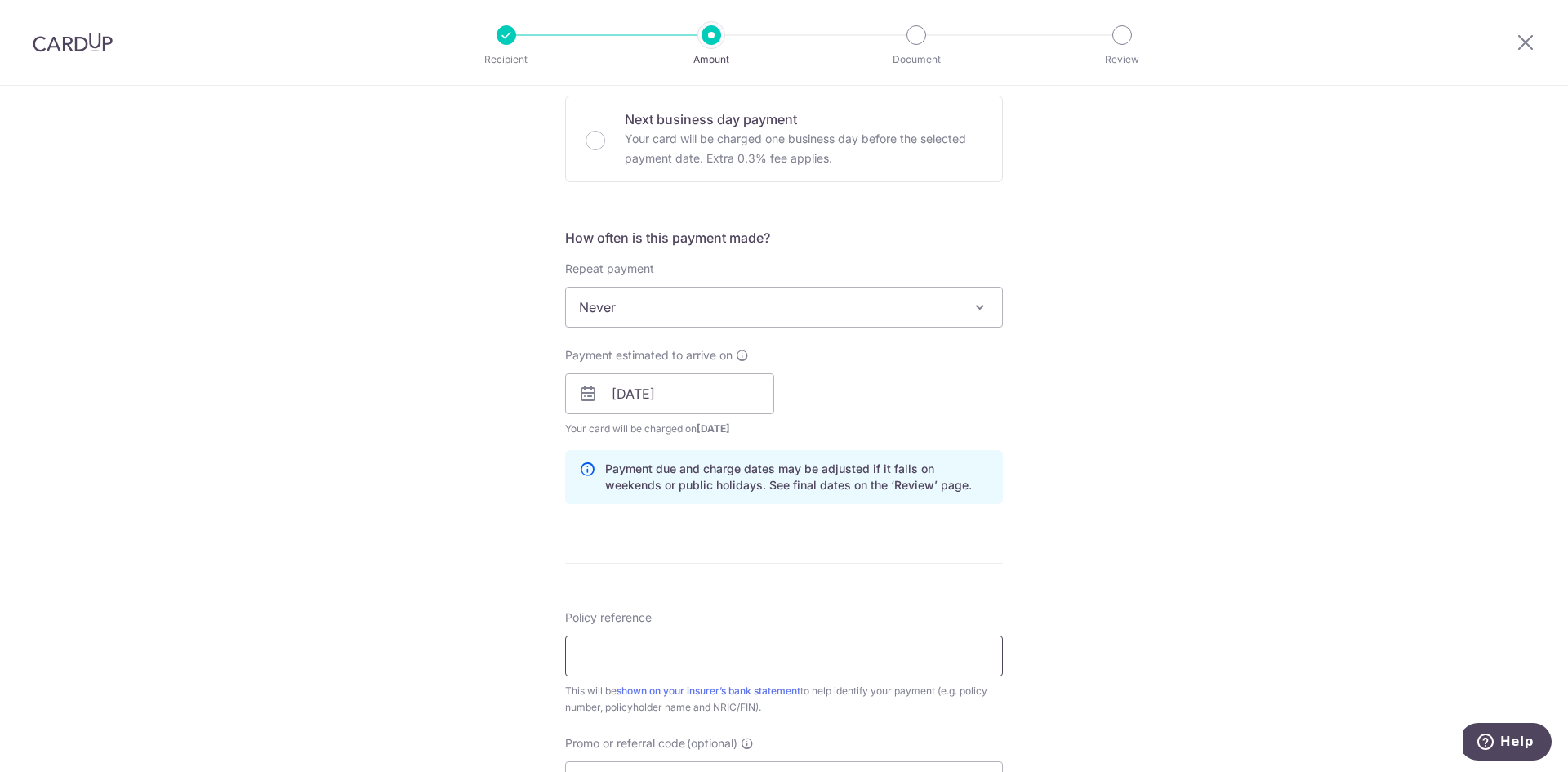
click at [619, 652] on input "Policy reference" at bounding box center [784, 655] width 438 height 41
paste input "102-2521908"
type input "102-2521908"
click at [691, 591] on form "Enter payment amount SGD 2,511.20 2511.20 Select Card **** 6949 Add credit card…" at bounding box center [784, 384] width 438 height 1360
click at [681, 396] on input "10/09/2025" at bounding box center [670, 394] width 209 height 41
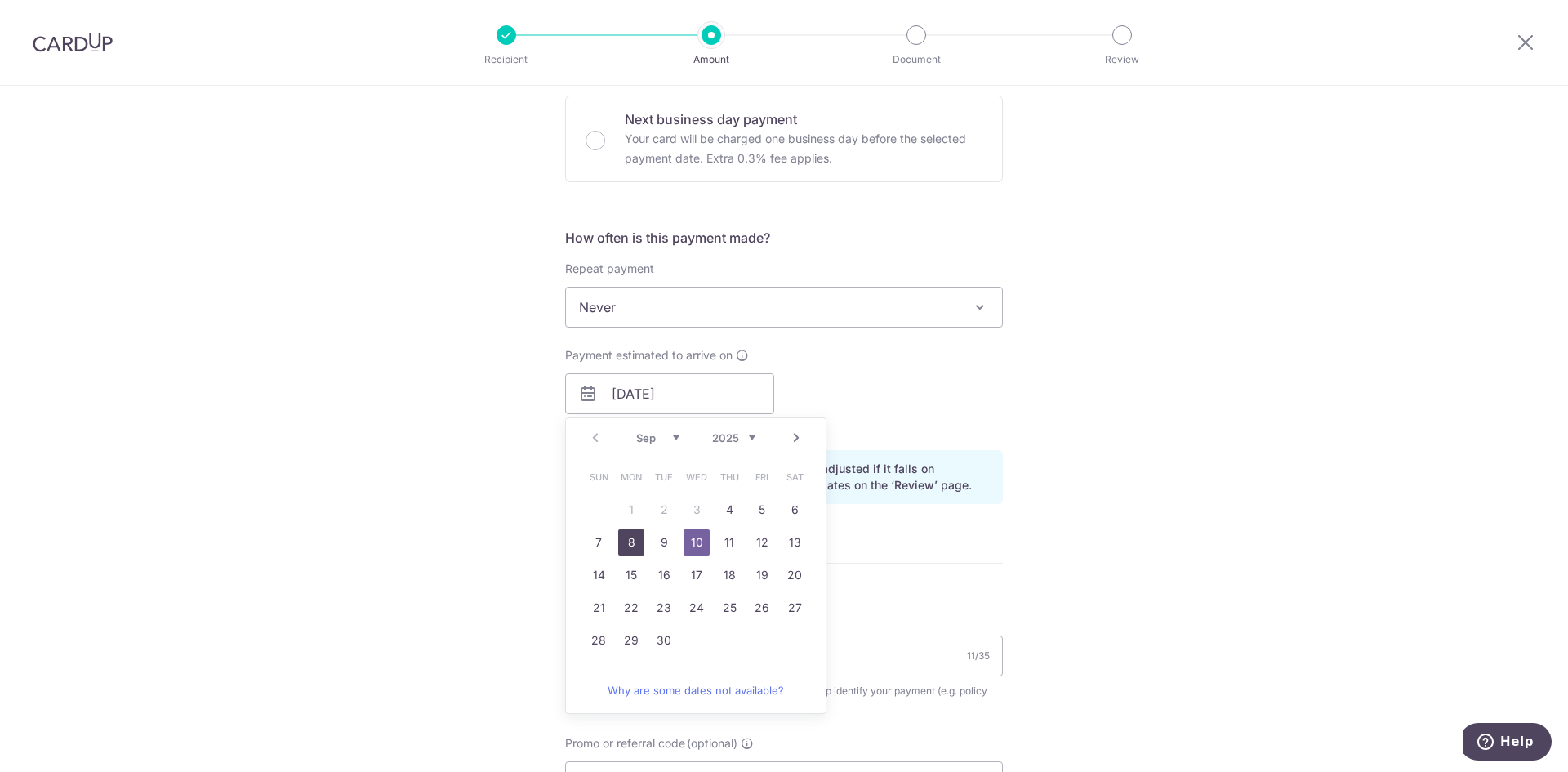
click at [633, 546] on link "8" at bounding box center [631, 543] width 26 height 26
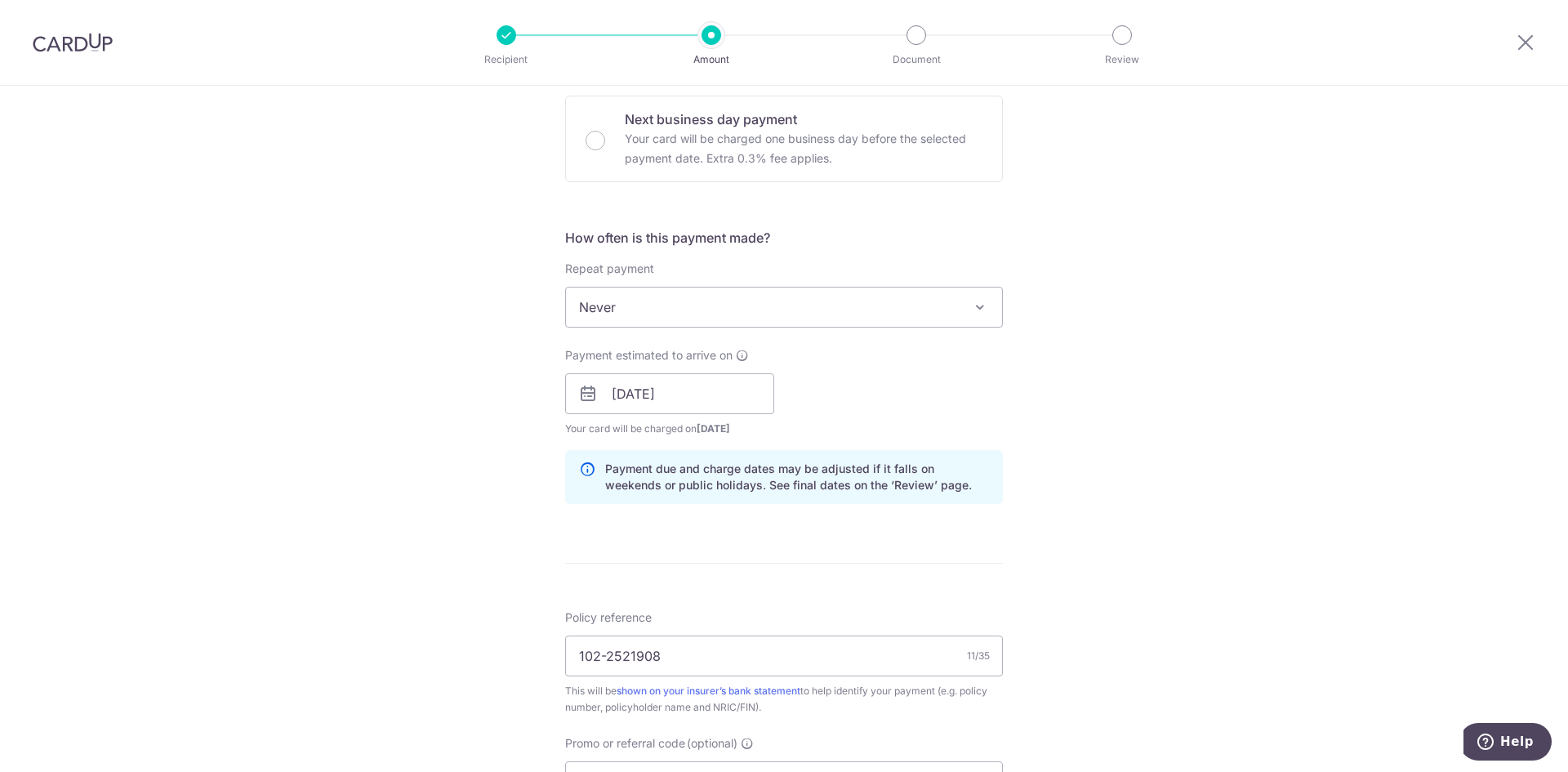
click at [634, 546] on form "Enter payment amount SGD 2,511.20 2511.20 Select Card **** 6949 Add credit card…" at bounding box center [784, 384] width 438 height 1360
click at [633, 397] on input "08/09/2025" at bounding box center [670, 394] width 209 height 41
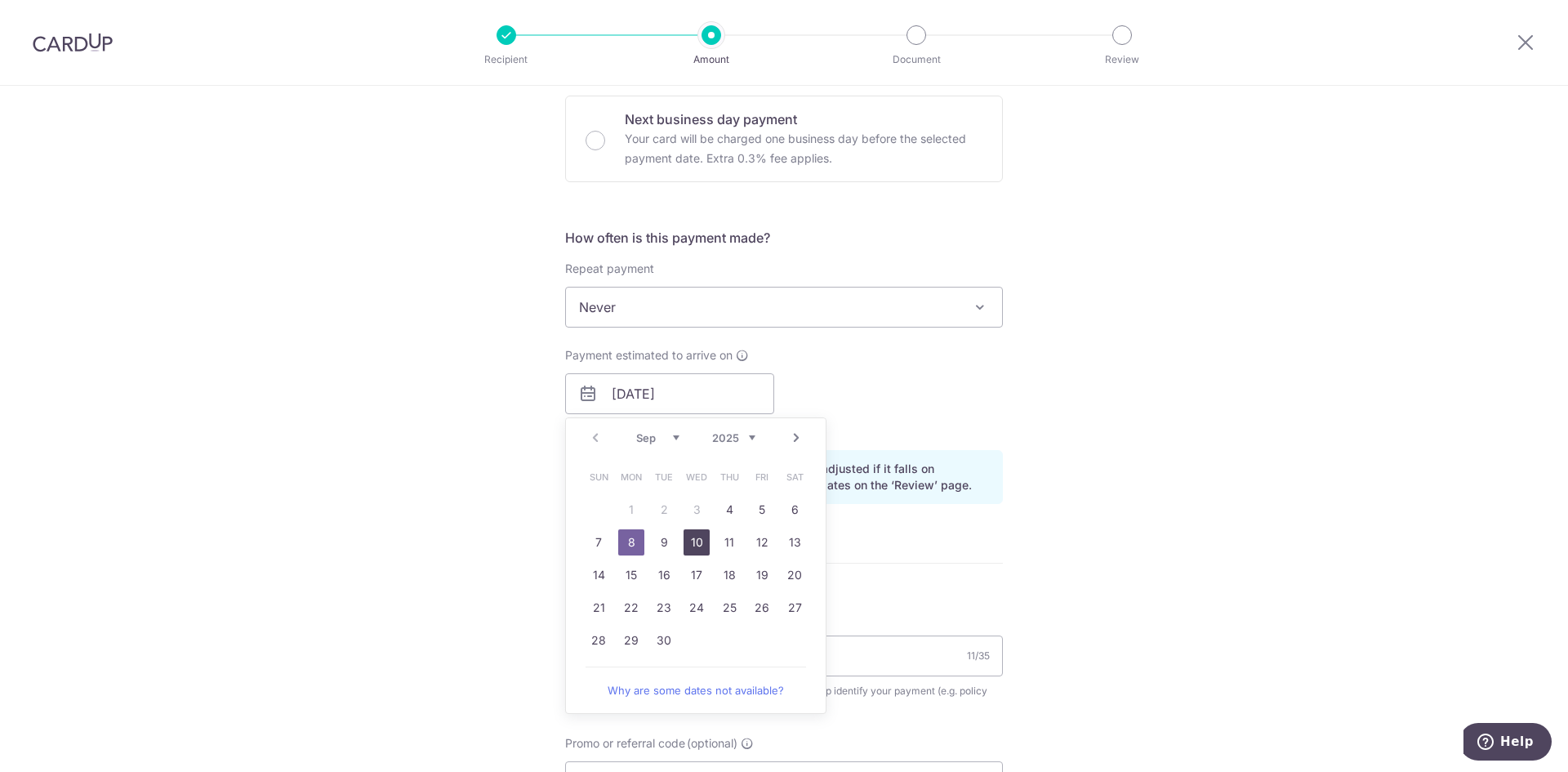
click at [687, 539] on link "10" at bounding box center [696, 543] width 26 height 26
type input "10/09/2025"
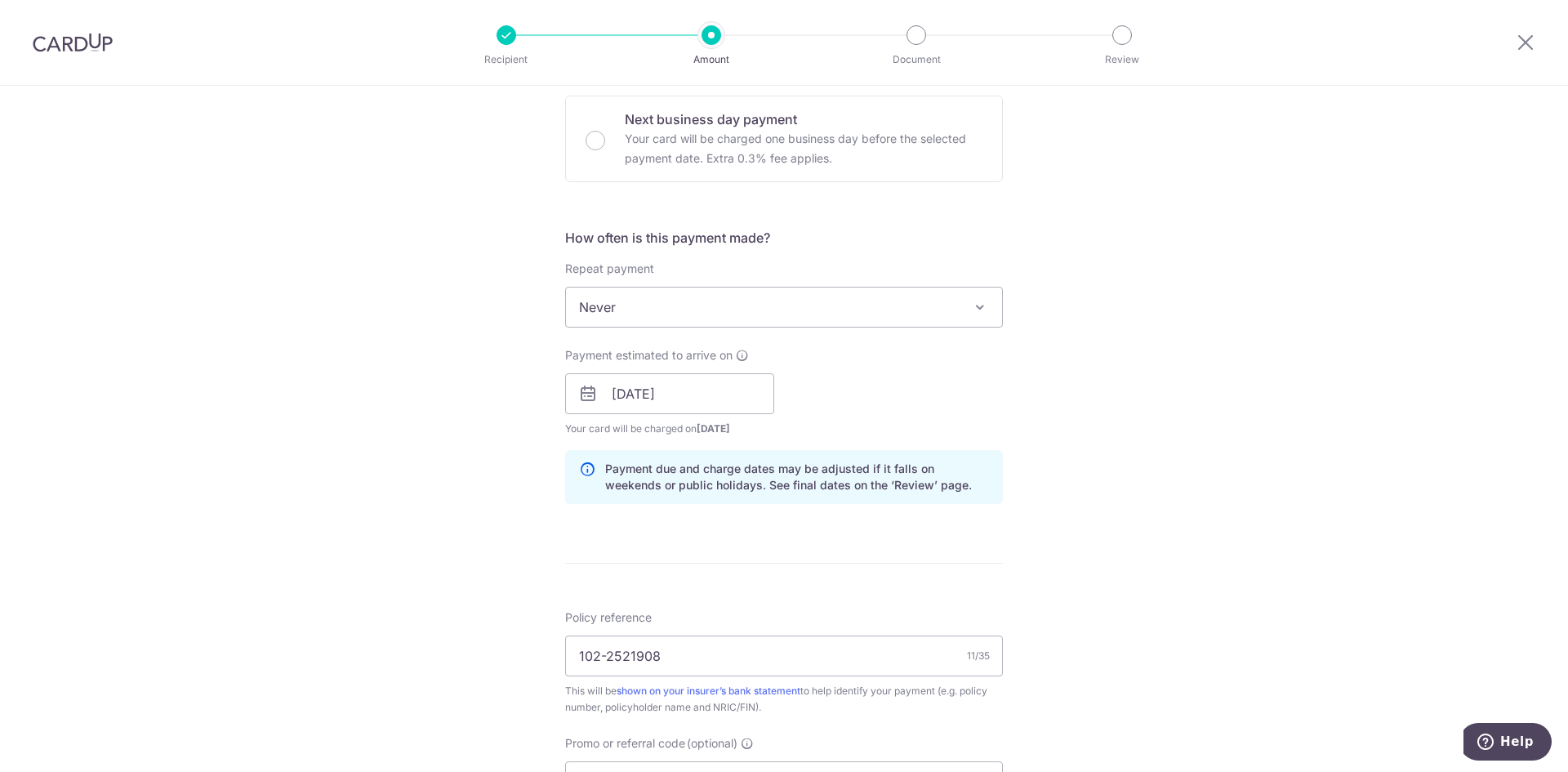
click at [1127, 454] on div "Tell us more about your payment Enter payment amount SGD 2,511.20 2511.20 Selec…" at bounding box center [784, 367] width 1568 height 1545
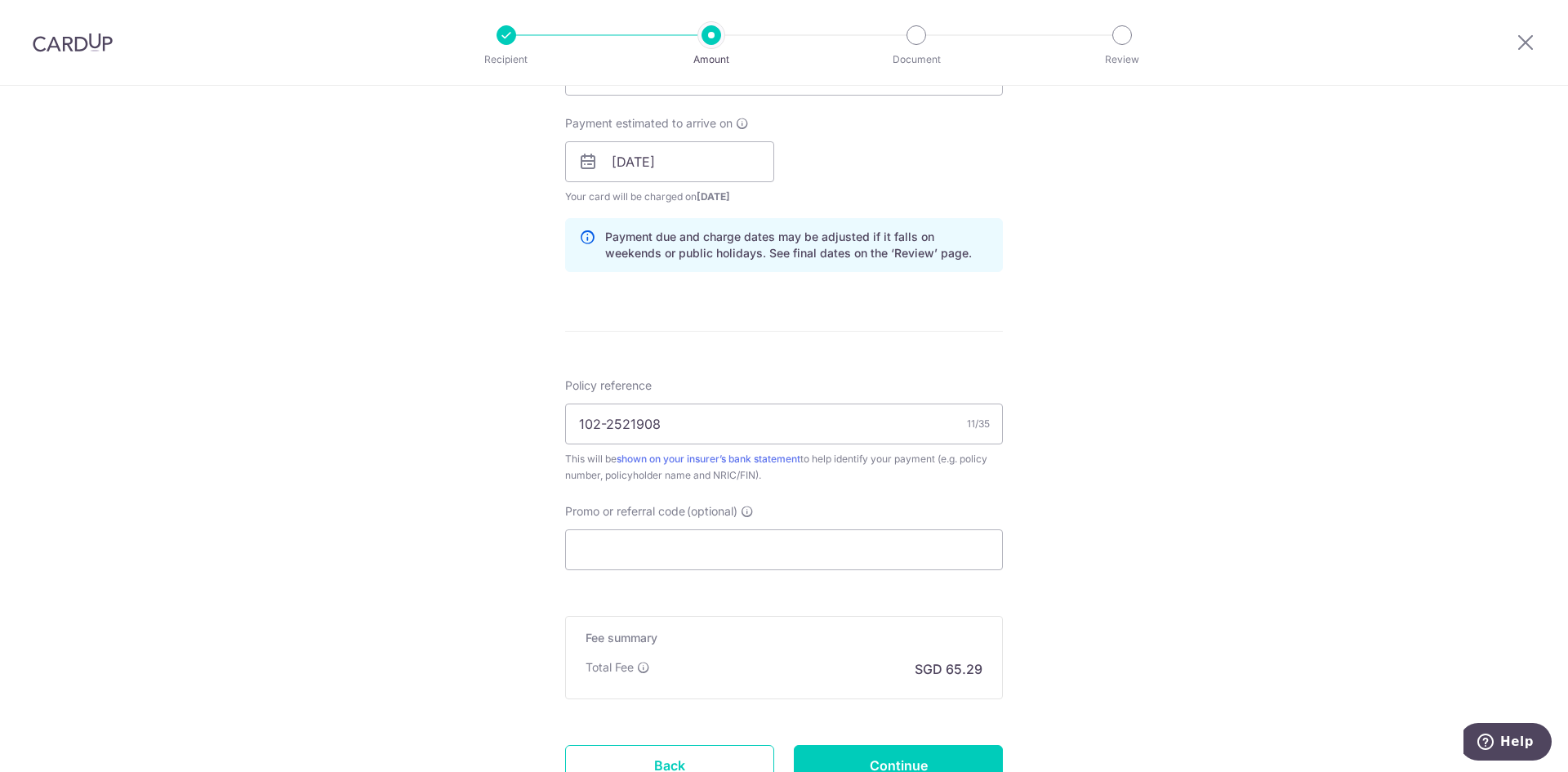
scroll to position [735, 0]
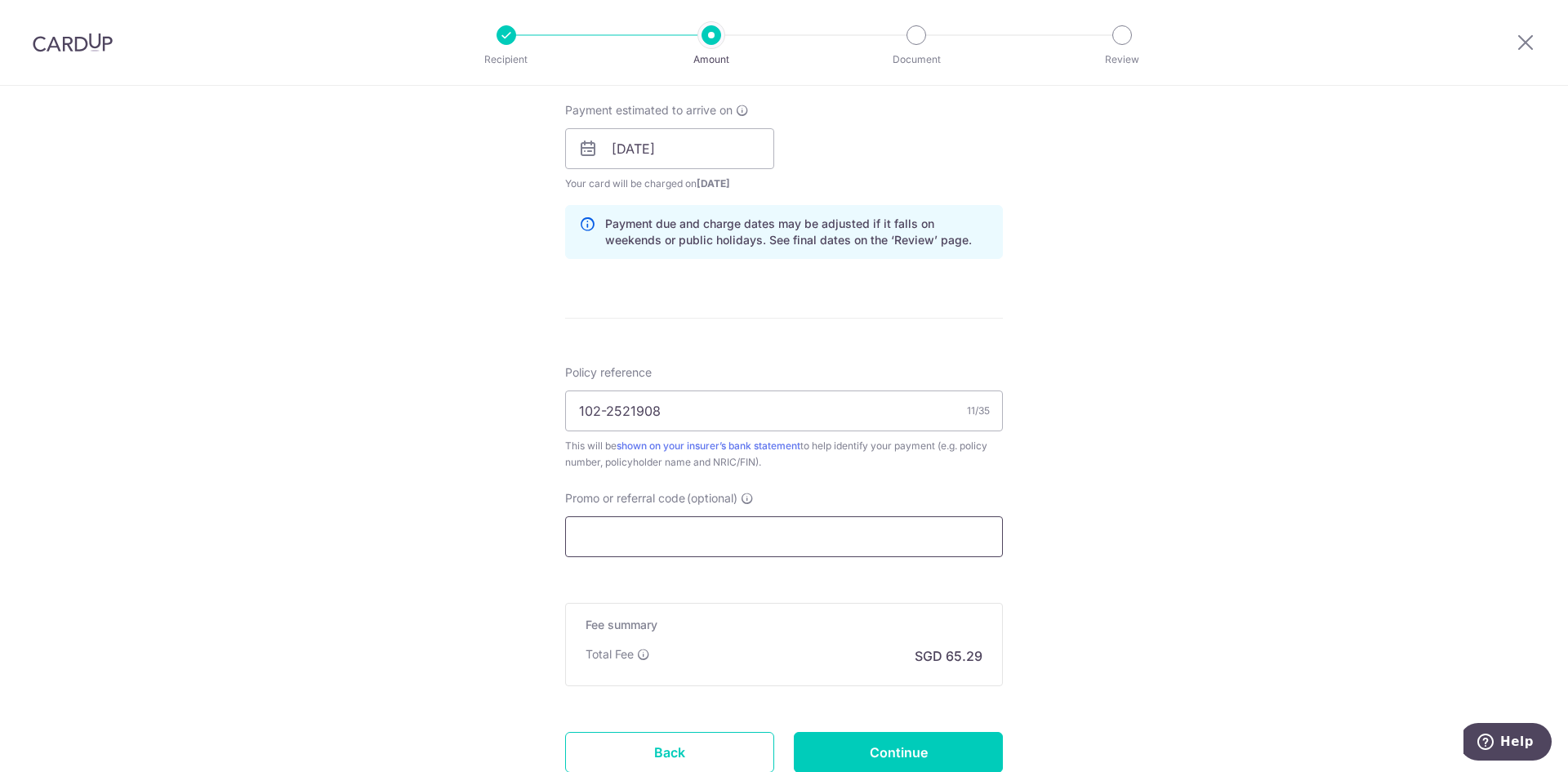
drag, startPoint x: 906, startPoint y: 500, endPoint x: 884, endPoint y: 530, distance: 37.2
click at [906, 500] on div "Promo or referral code (optional) The discounted fee will be shown on the revie…" at bounding box center [784, 523] width 438 height 67
click at [884, 531] on input "Promo or referral code (optional)" at bounding box center [784, 537] width 438 height 41
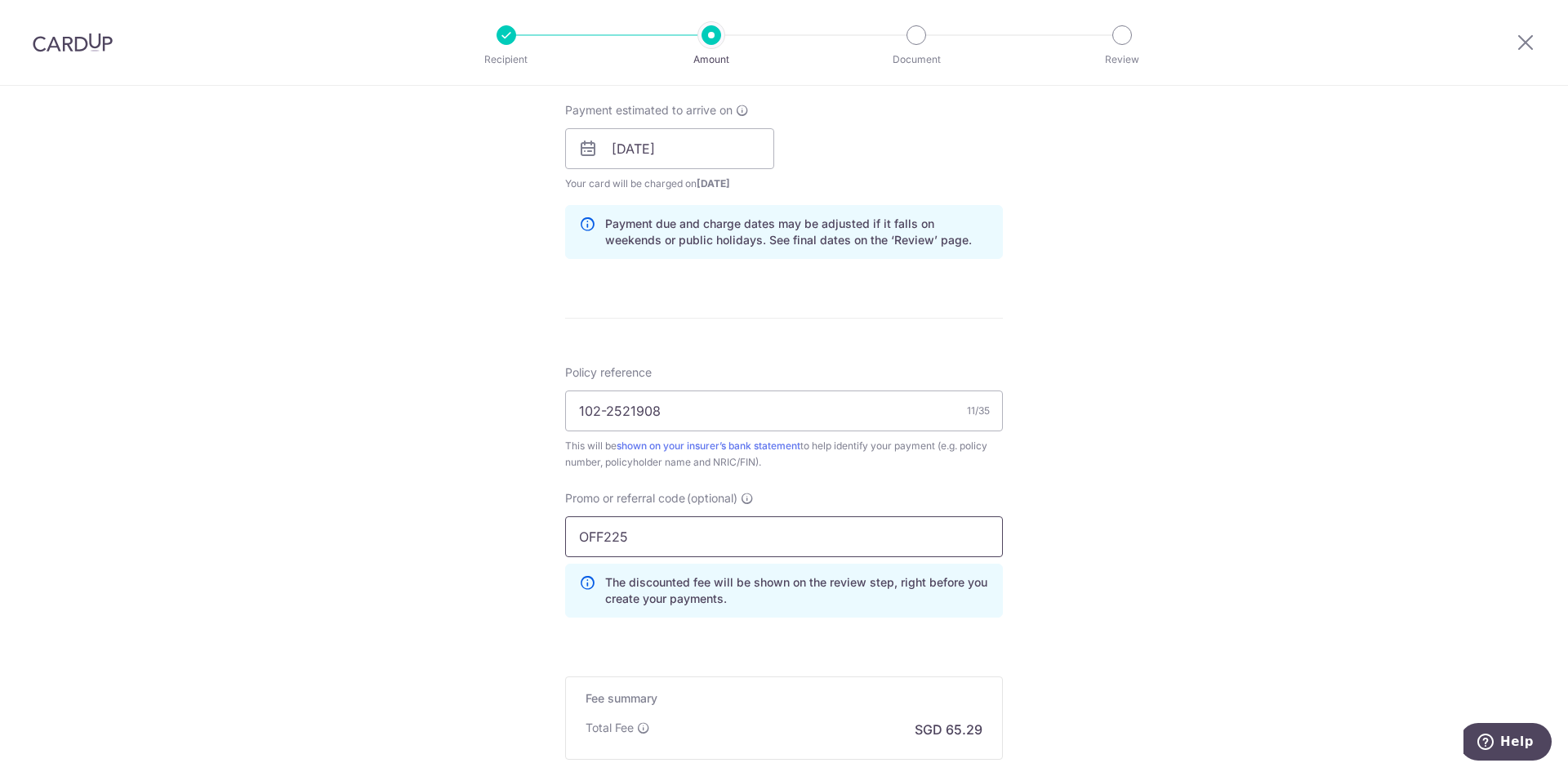
type input "OFF225"
click at [1140, 479] on div "Tell us more about your payment Enter payment amount SGD 2,511.20 2511.20 Selec…" at bounding box center [784, 159] width 1568 height 1618
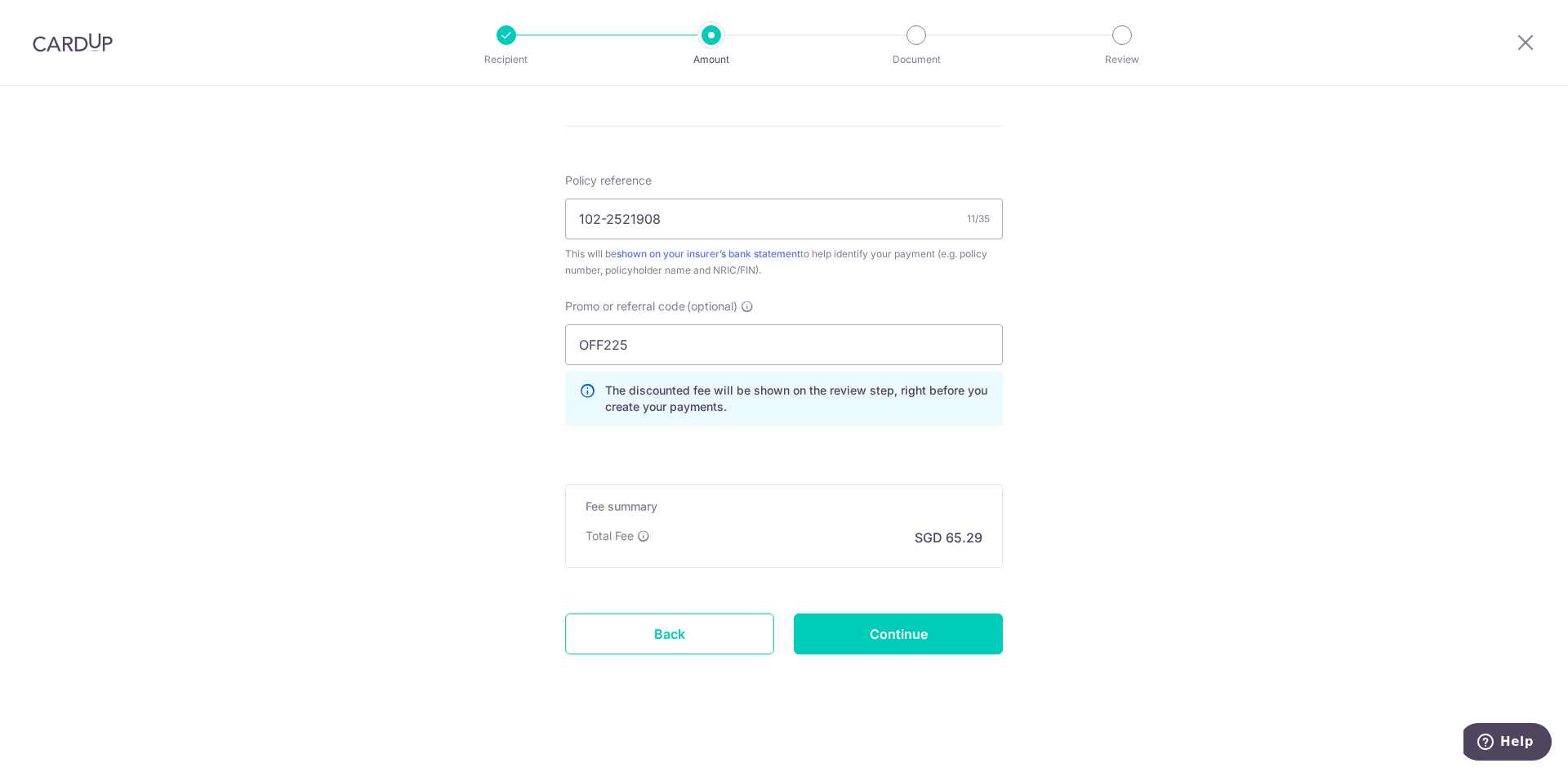
scroll to position [933, 0]
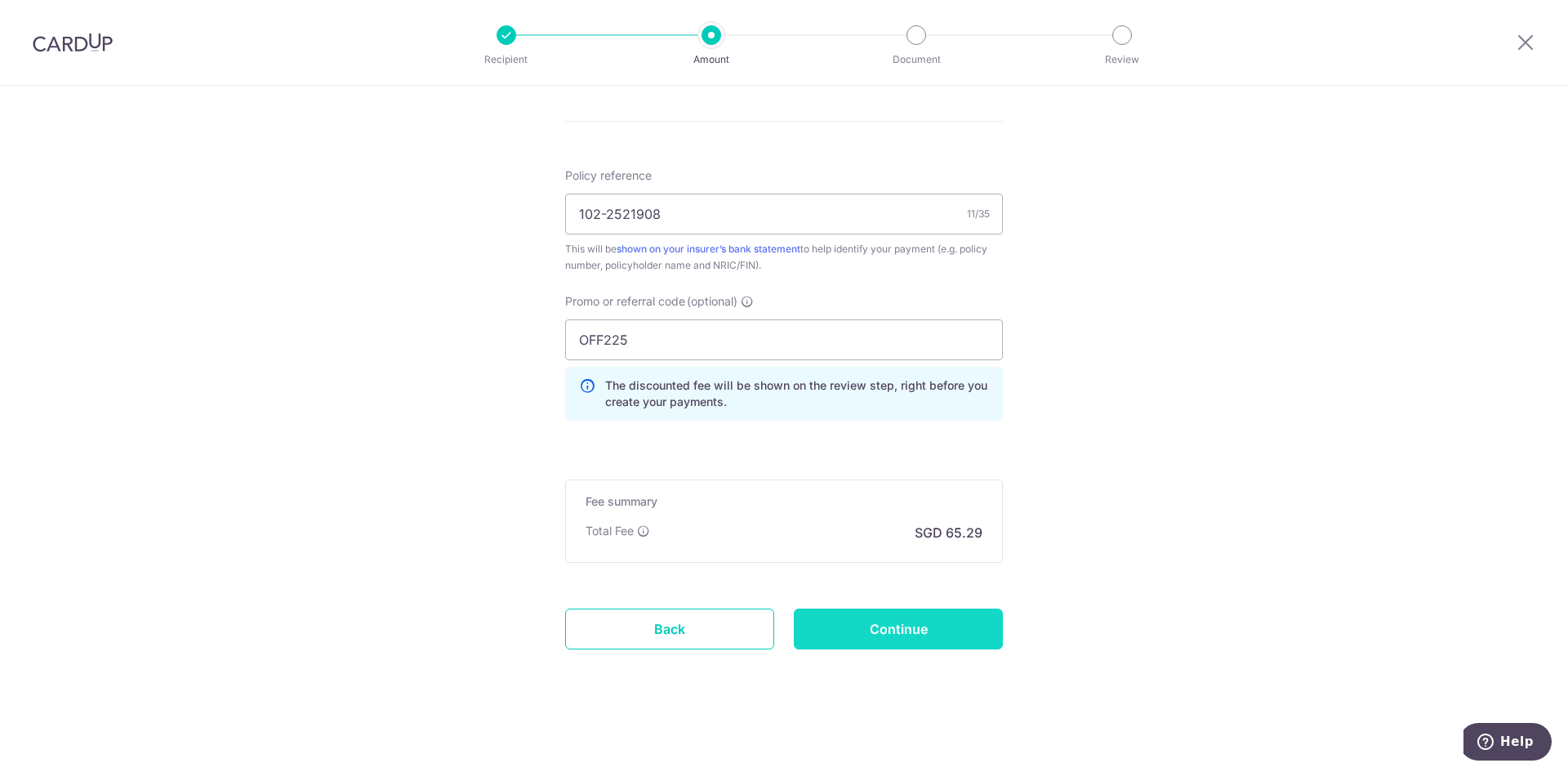
click at [944, 633] on input "Continue" at bounding box center [898, 629] width 209 height 41
type input "Create Schedule"
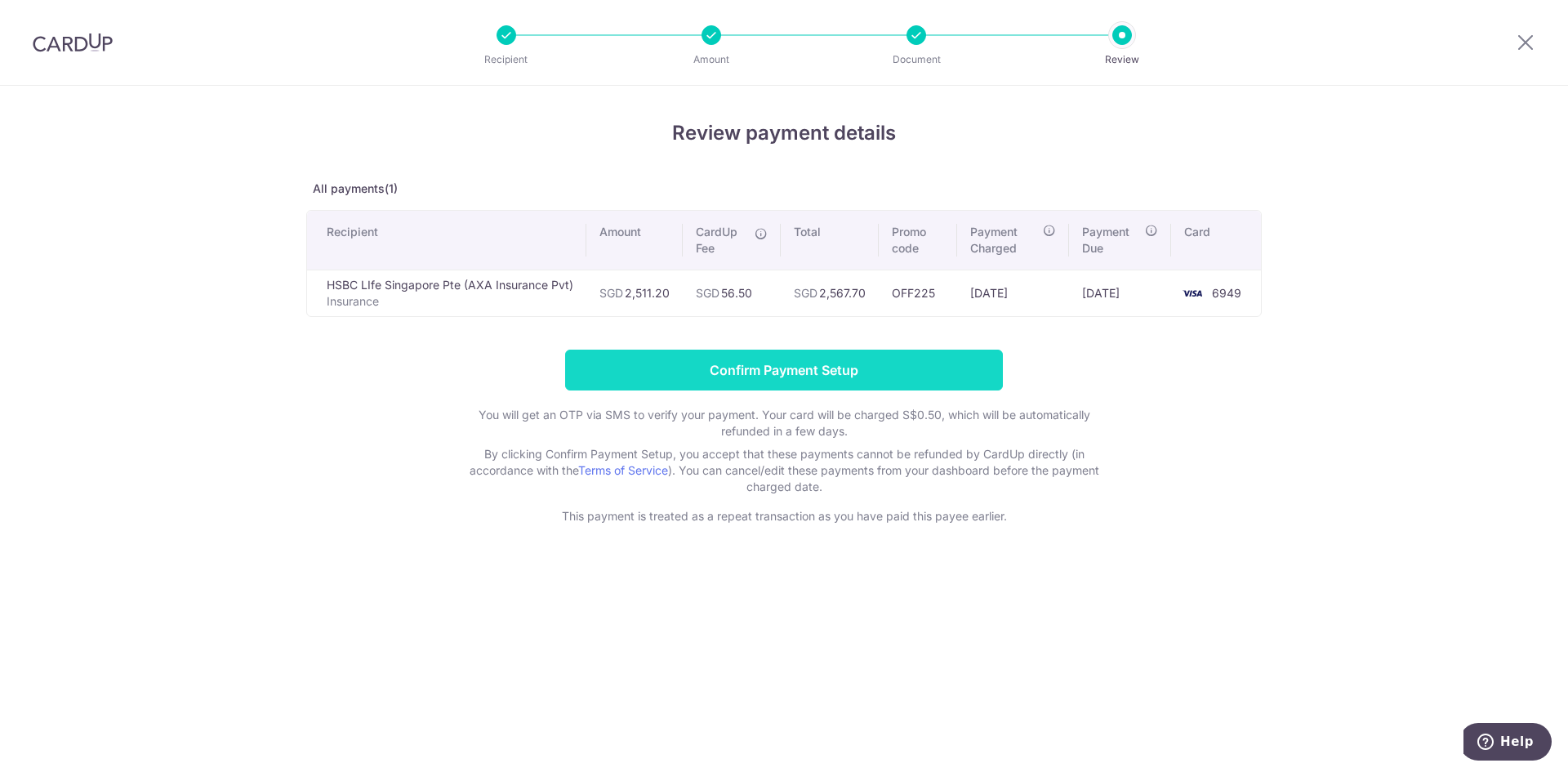
click at [755, 368] on input "Confirm Payment Setup" at bounding box center [784, 370] width 438 height 41
